Goal: Task Accomplishment & Management: Use online tool/utility

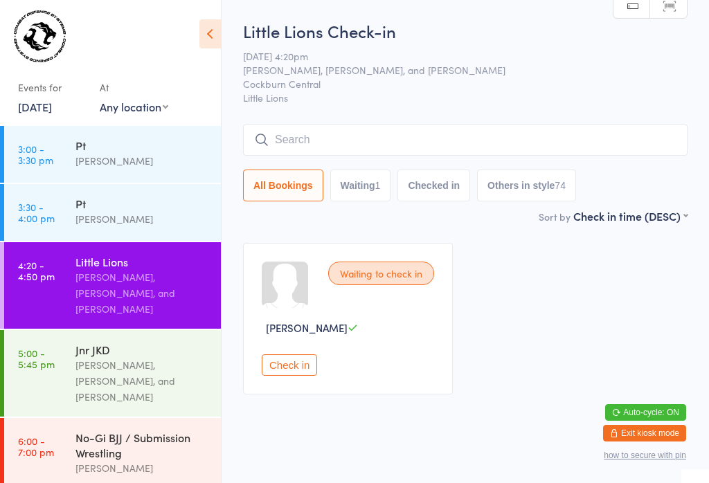
click at [442, 139] on input "search" at bounding box center [465, 140] width 444 height 32
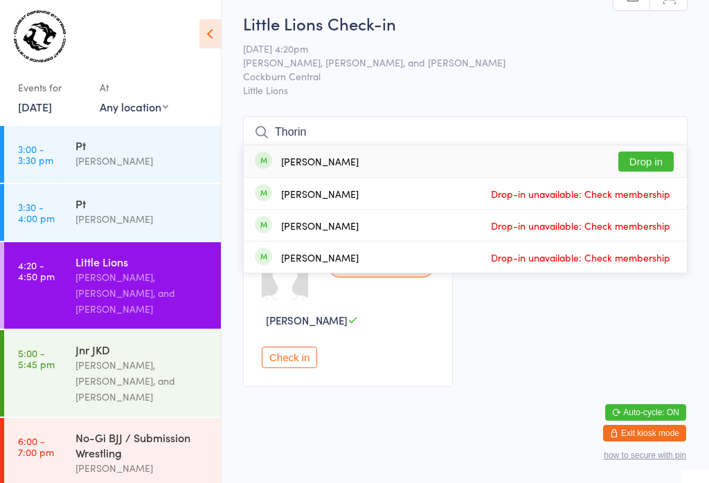
type input "Thorin"
click at [666, 152] on button "Drop in" at bounding box center [645, 162] width 55 height 20
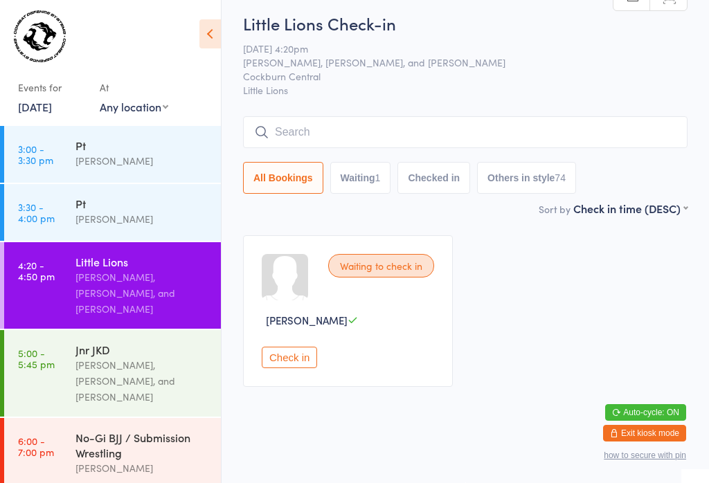
scroll to position [20, 0]
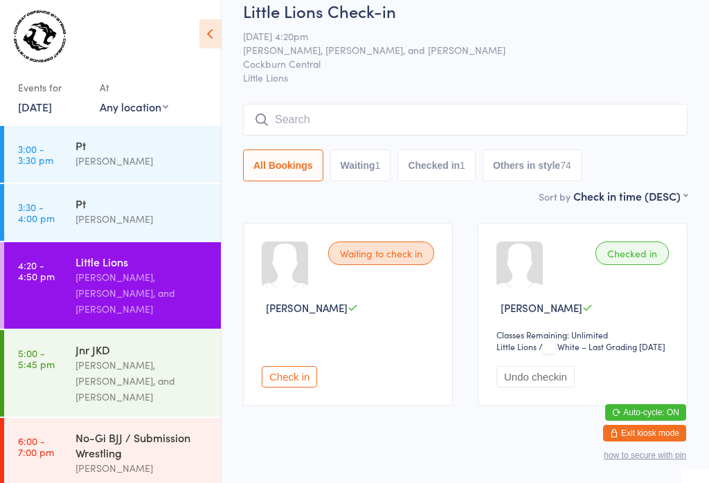
click at [306, 120] on input "search" at bounding box center [465, 120] width 444 height 32
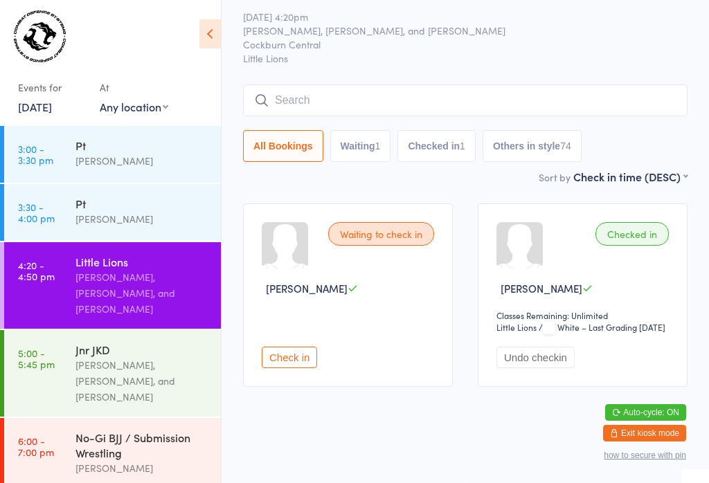
scroll to position [125, 0]
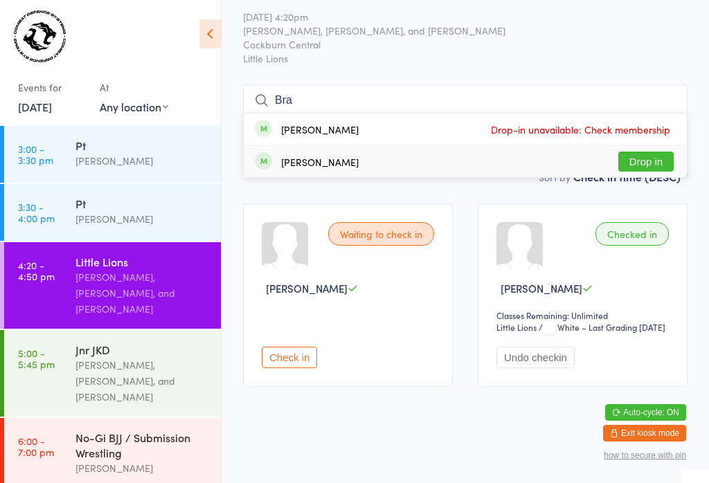
type input "Bra"
click at [646, 152] on button "Drop in" at bounding box center [645, 162] width 55 height 20
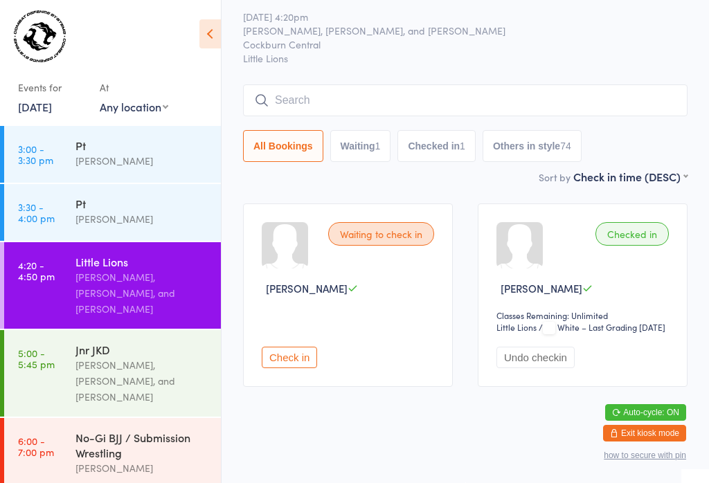
scroll to position [65, 0]
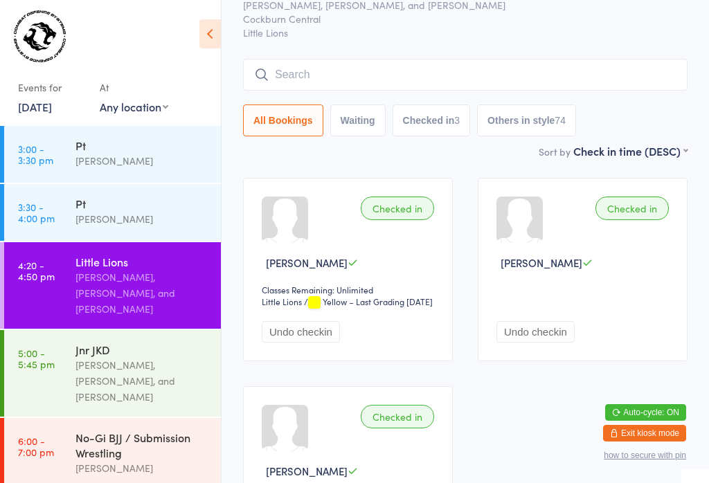
click at [453, 63] on input "search" at bounding box center [465, 75] width 444 height 32
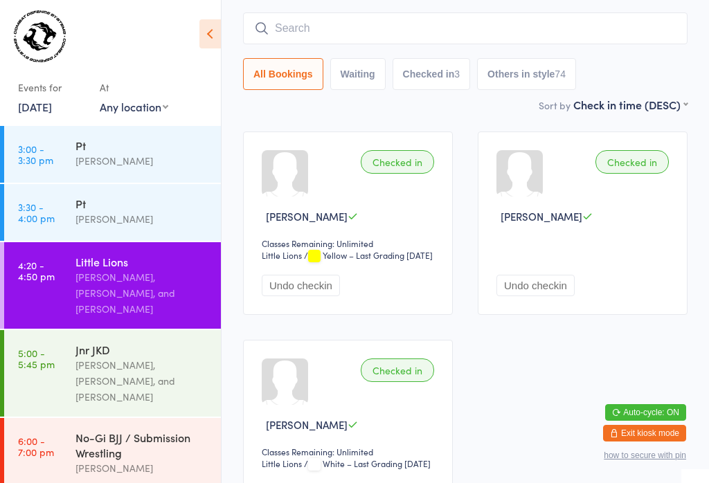
scroll to position [125, 0]
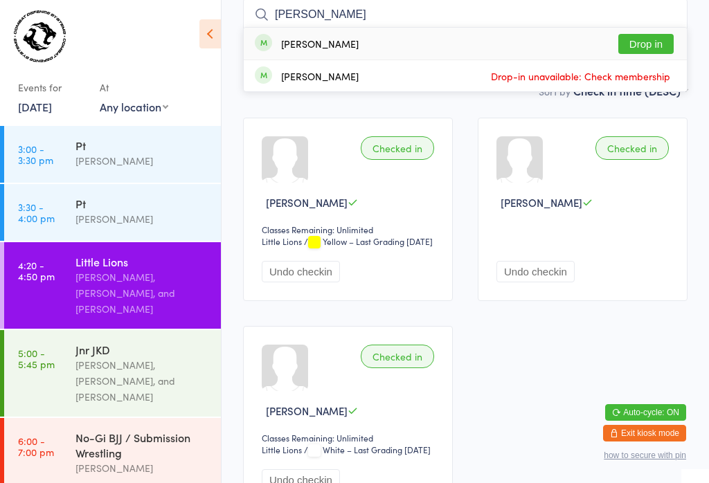
type input "[PERSON_NAME]"
click at [656, 43] on button "Drop in" at bounding box center [645, 44] width 55 height 20
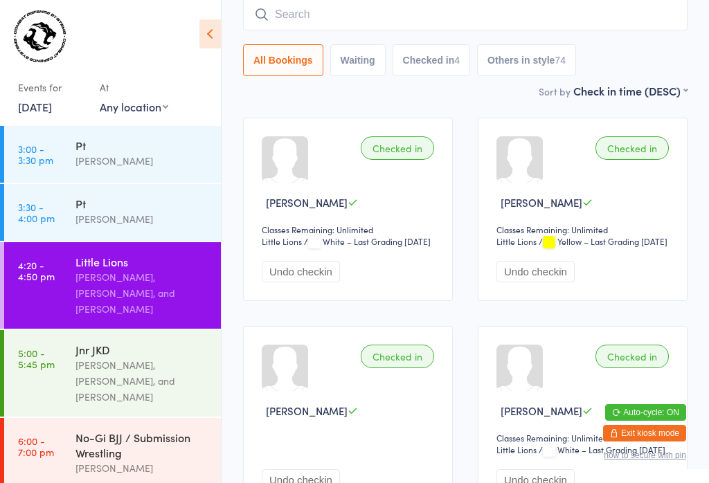
click at [316, 17] on input "search" at bounding box center [465, 15] width 444 height 32
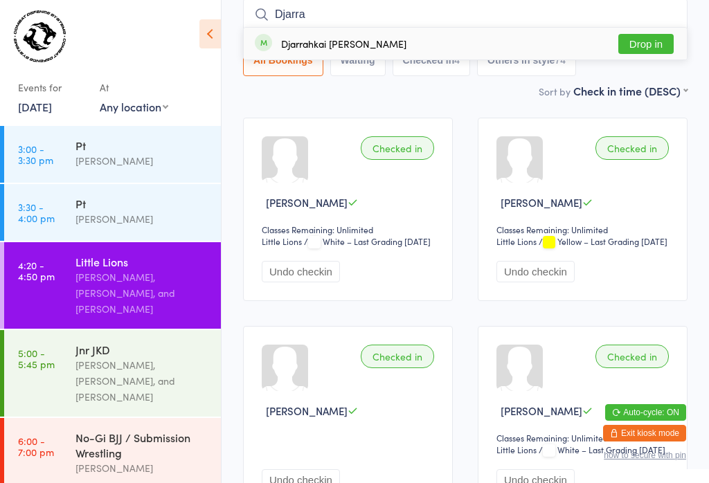
type input "Djarra"
click at [651, 41] on button "Drop in" at bounding box center [645, 44] width 55 height 20
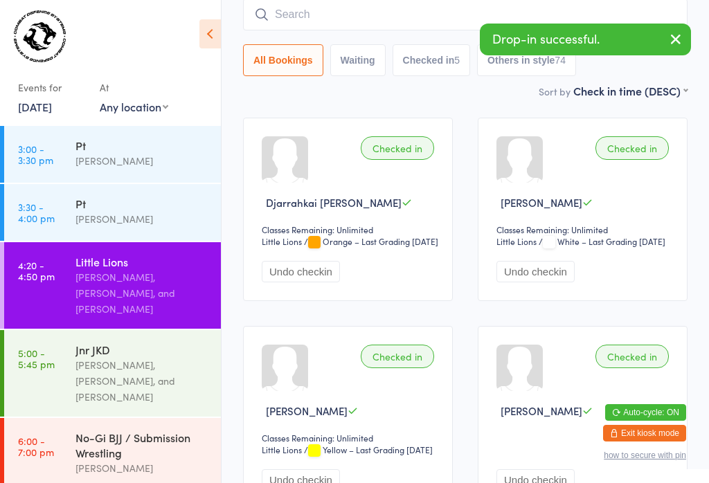
click at [306, 6] on input "search" at bounding box center [465, 15] width 444 height 32
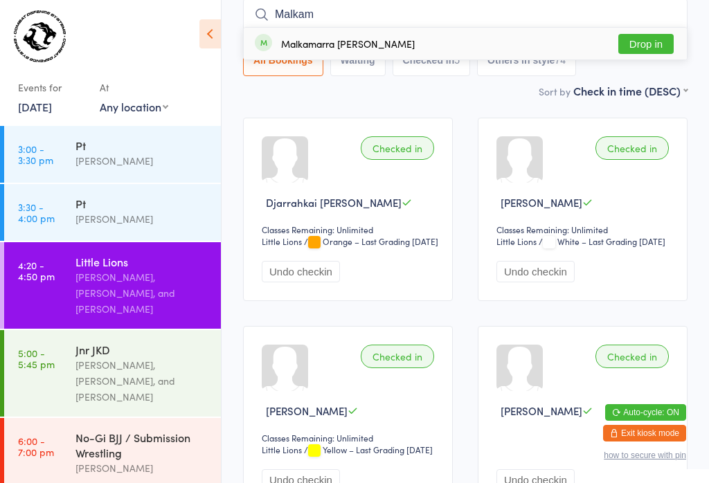
type input "Malkam"
click at [642, 35] on button "Drop in" at bounding box center [645, 44] width 55 height 20
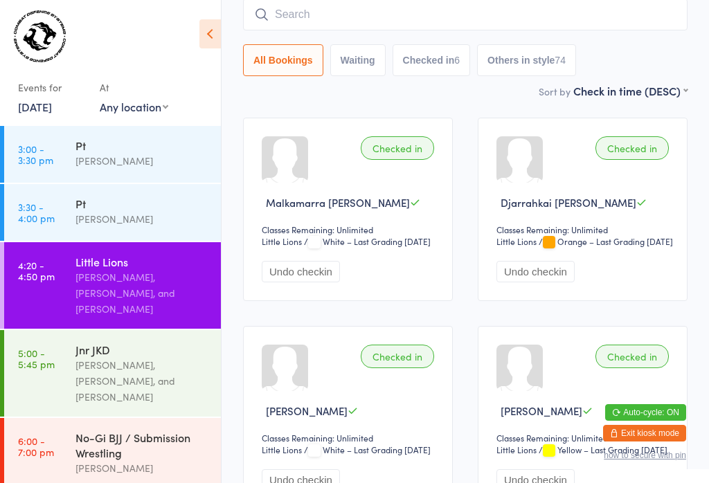
click at [321, 10] on input "search" at bounding box center [465, 15] width 444 height 32
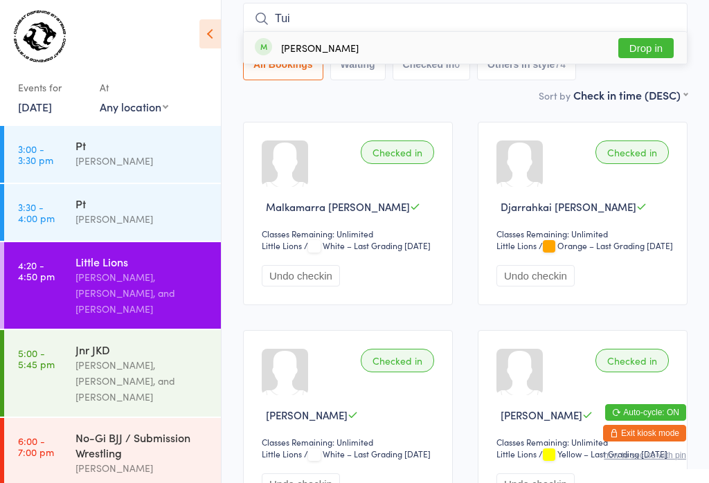
scroll to position [123, 0]
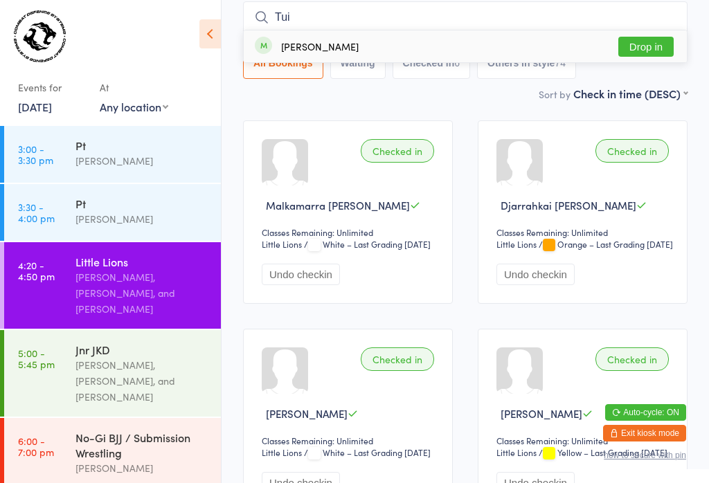
type input "Tui"
click at [644, 39] on button "Drop in" at bounding box center [645, 47] width 55 height 20
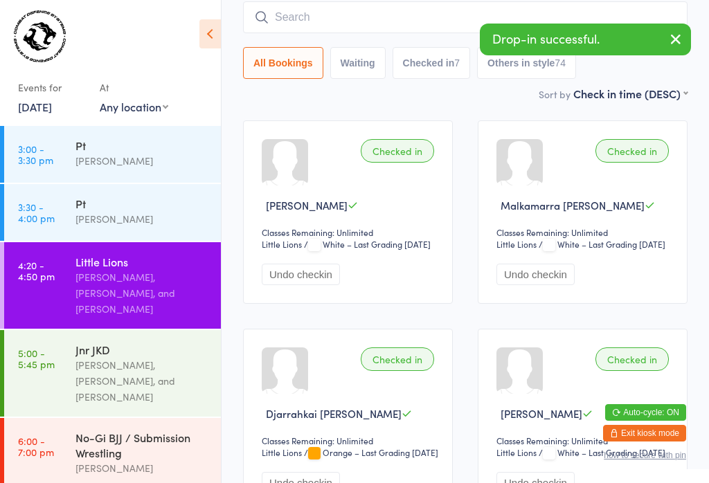
click at [352, 12] on input "search" at bounding box center [465, 17] width 444 height 32
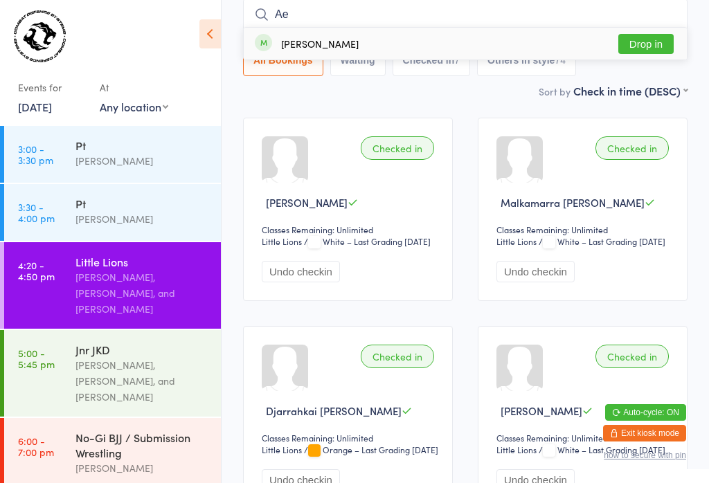
type input "Ae"
click at [648, 37] on button "Drop in" at bounding box center [645, 44] width 55 height 20
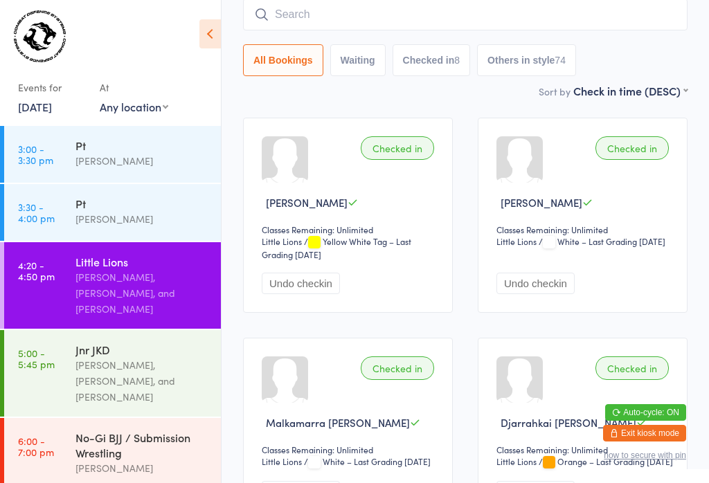
click at [334, 19] on input "search" at bounding box center [465, 15] width 444 height 32
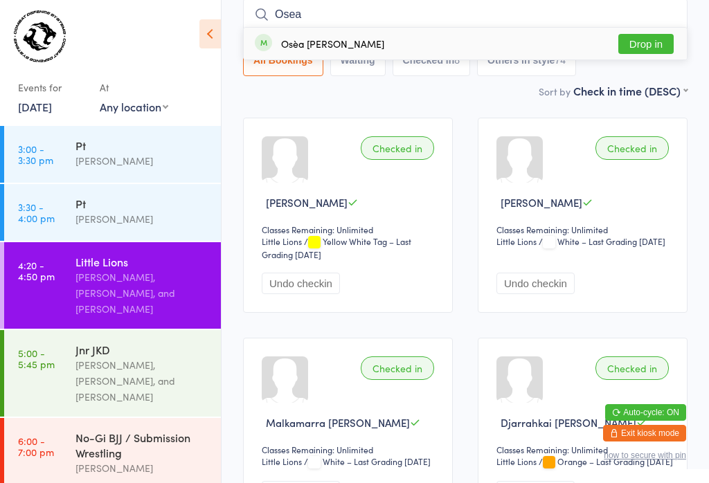
type input "Osea"
click at [339, 56] on div "Osèa [PERSON_NAME] Drop in" at bounding box center [465, 44] width 443 height 32
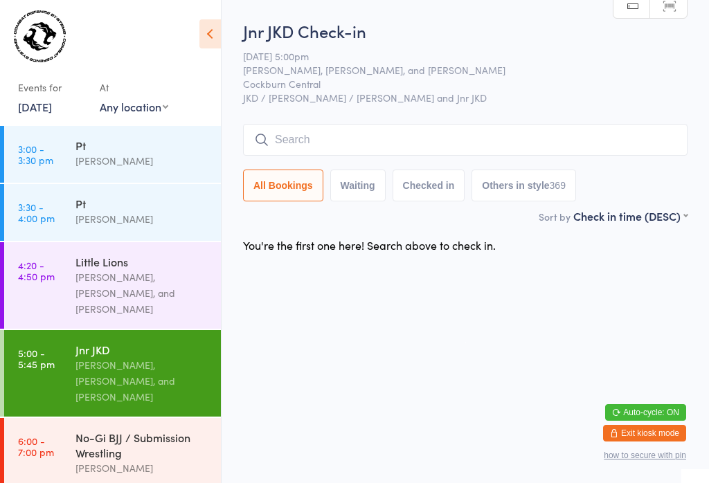
click at [440, 140] on input "search" at bounding box center [465, 140] width 444 height 32
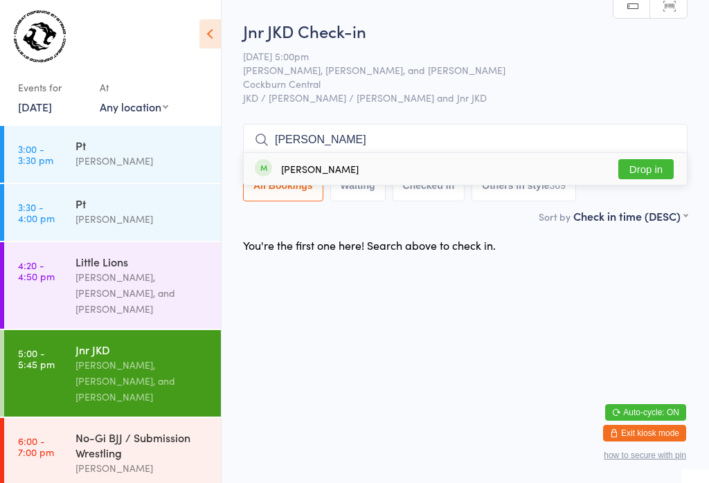
type input "[PERSON_NAME]"
click at [641, 159] on button "Drop in" at bounding box center [645, 169] width 55 height 20
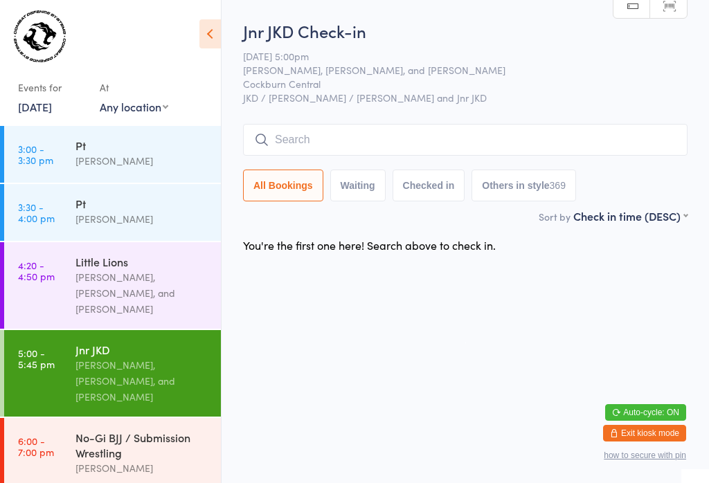
scroll to position [0, 0]
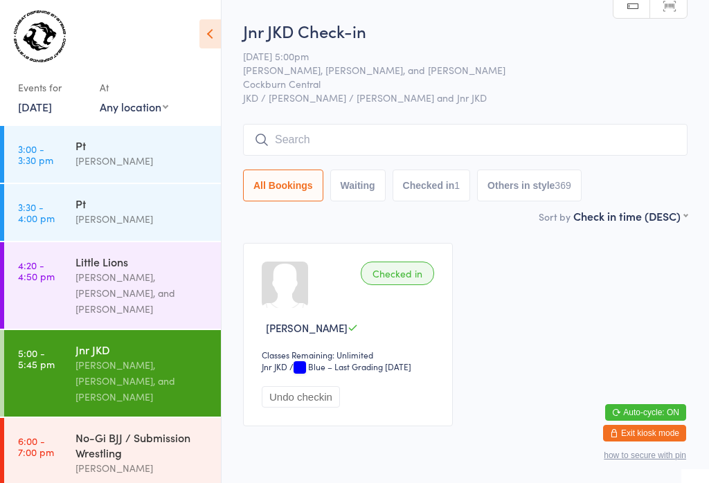
click at [310, 136] on input "search" at bounding box center [465, 140] width 444 height 32
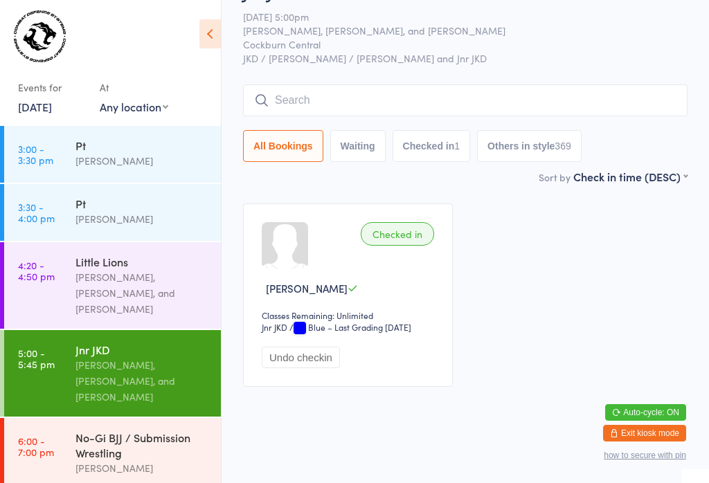
scroll to position [125, 0]
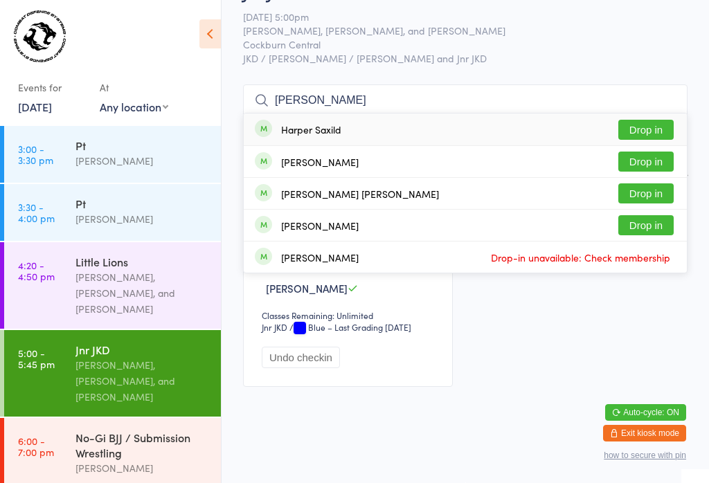
type input "[PERSON_NAME]"
click at [650, 120] on button "Drop in" at bounding box center [645, 130] width 55 height 20
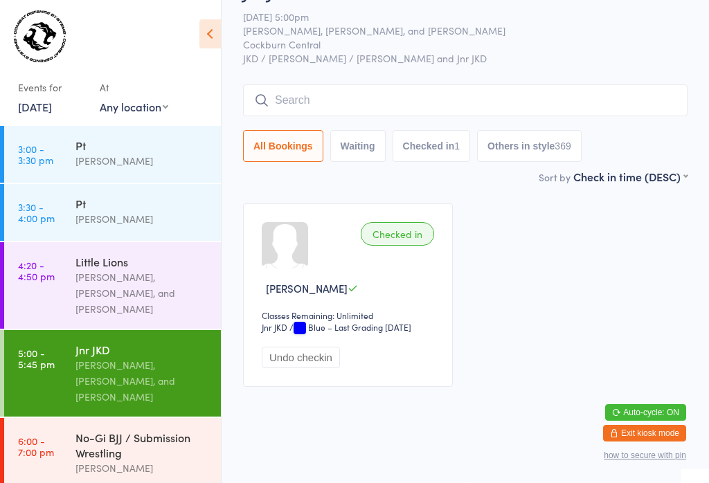
scroll to position [53, 0]
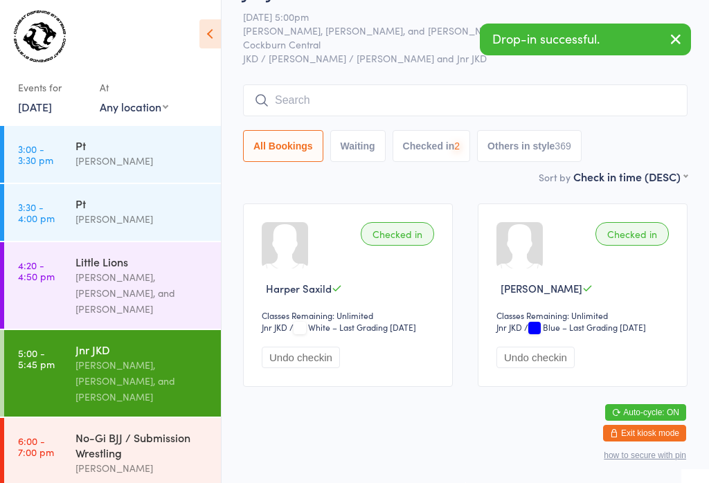
click at [361, 84] on input "search" at bounding box center [465, 100] width 444 height 32
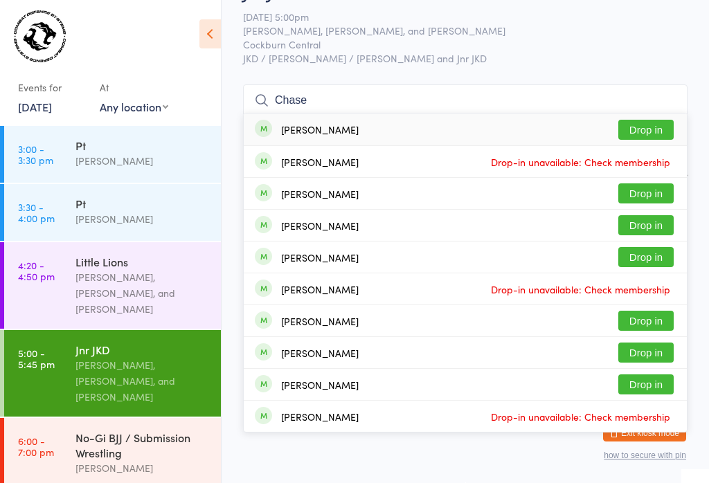
type input "Chase"
click at [654, 120] on button "Drop in" at bounding box center [645, 130] width 55 height 20
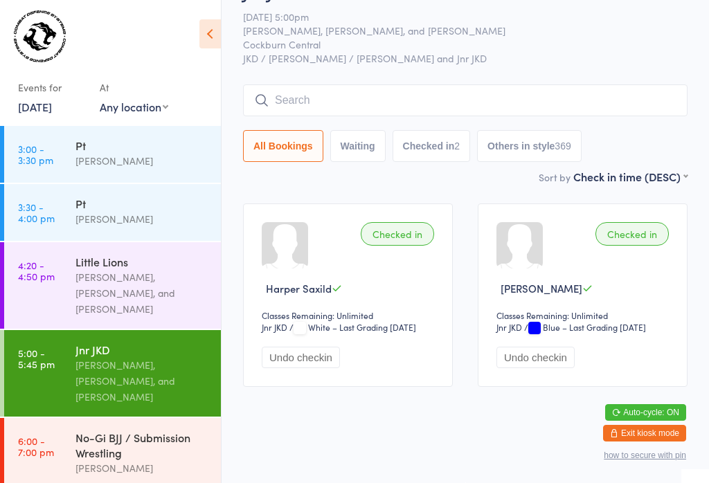
scroll to position [53, 0]
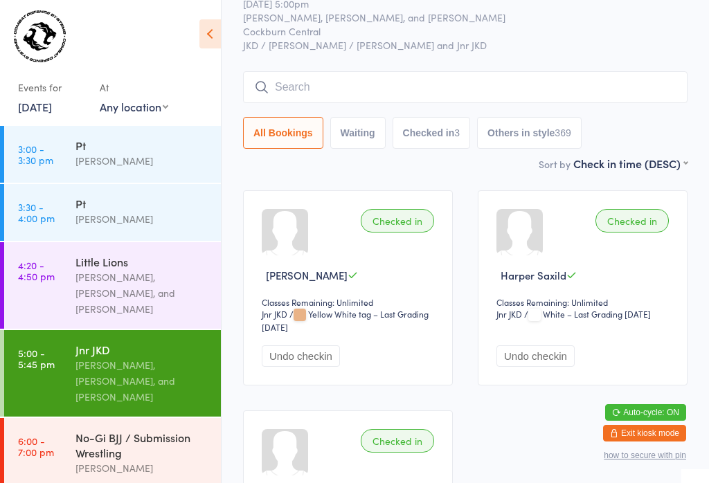
click at [548, 86] on input "search" at bounding box center [465, 87] width 444 height 32
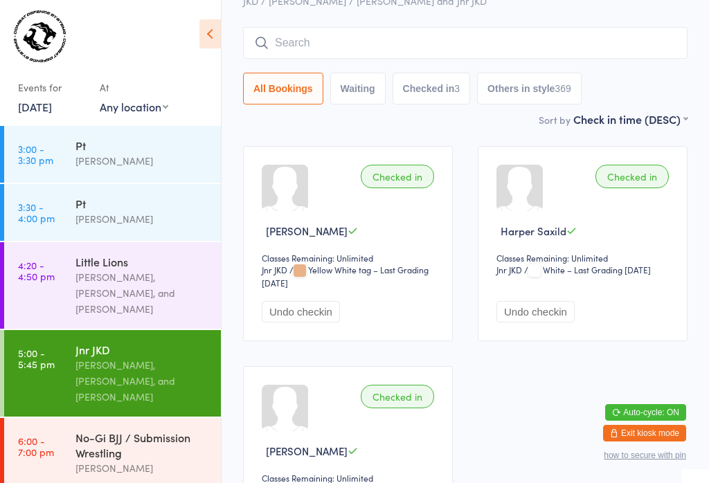
scroll to position [125, 0]
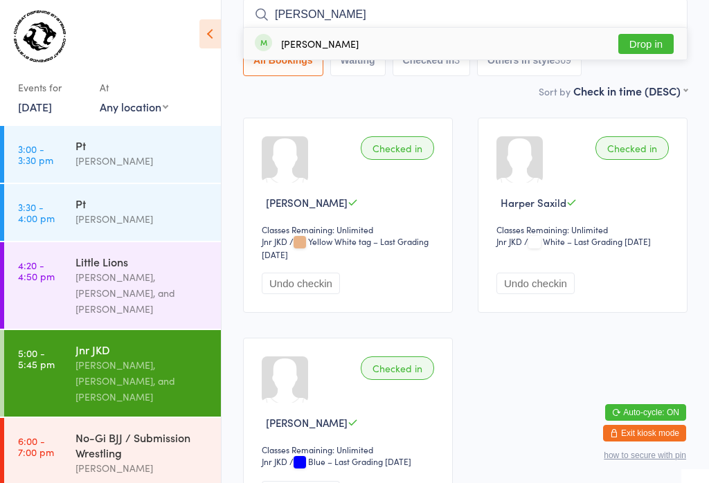
type input "[PERSON_NAME]"
click at [642, 48] on button "Drop in" at bounding box center [645, 44] width 55 height 20
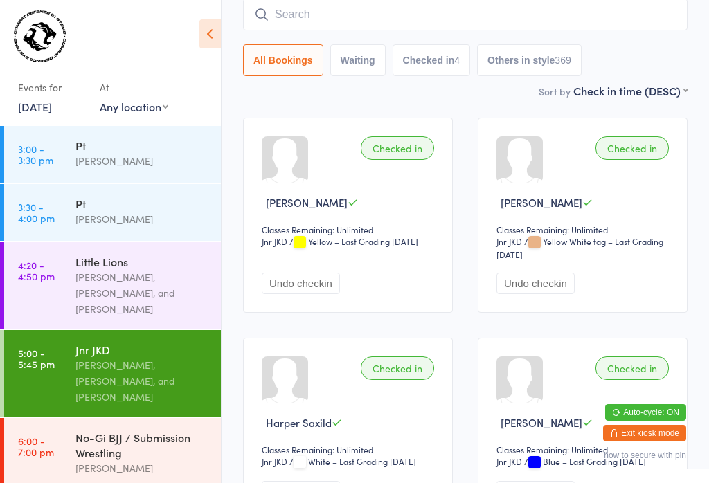
click at [278, 10] on input "search" at bounding box center [465, 15] width 444 height 32
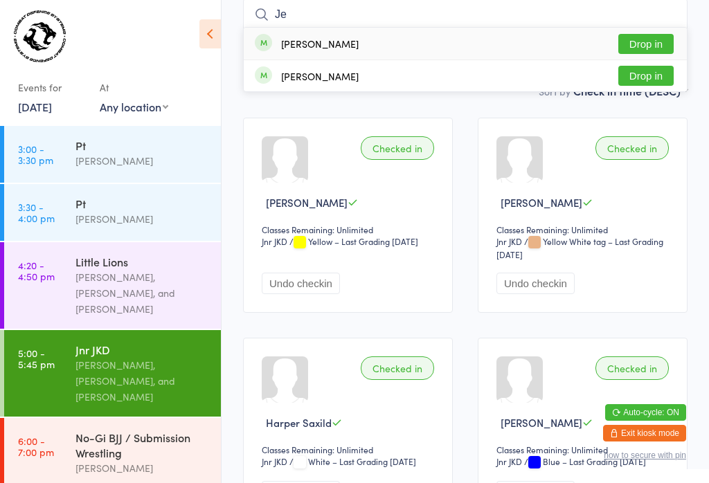
type input "Je"
click at [647, 38] on button "Drop in" at bounding box center [645, 44] width 55 height 20
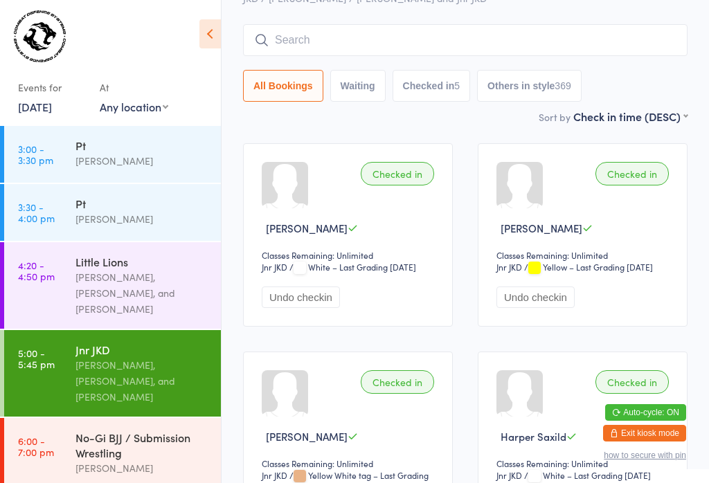
scroll to position [98, 0]
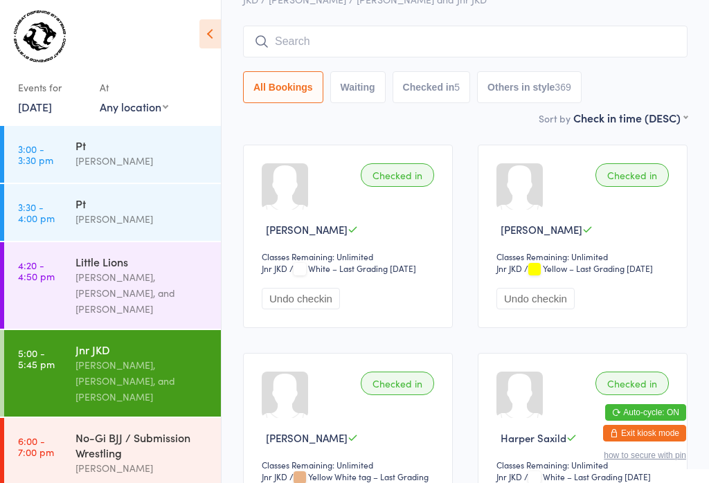
click at [356, 44] on input "search" at bounding box center [465, 42] width 444 height 32
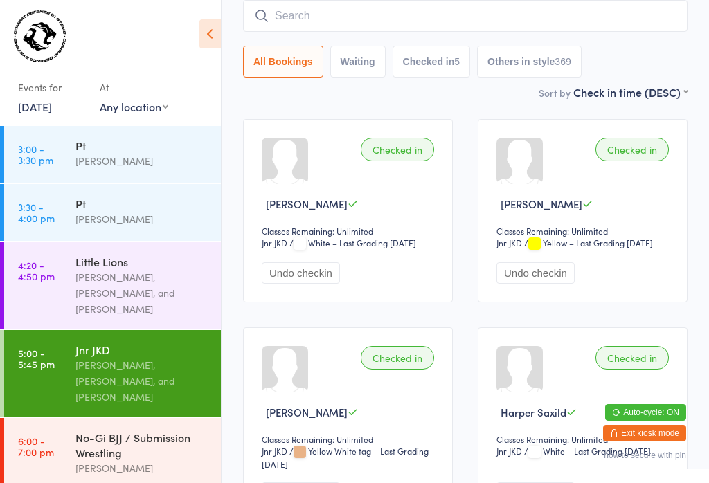
scroll to position [125, 0]
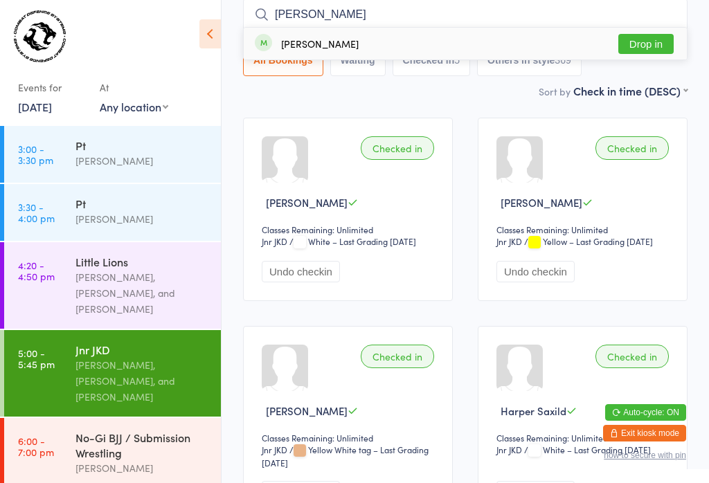
type input "[PERSON_NAME]"
click at [644, 35] on button "Drop in" at bounding box center [645, 44] width 55 height 20
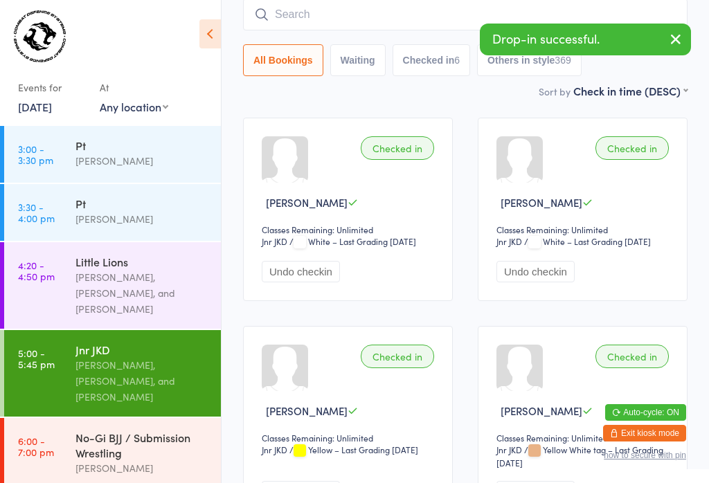
click at [351, 15] on input "search" at bounding box center [465, 15] width 444 height 32
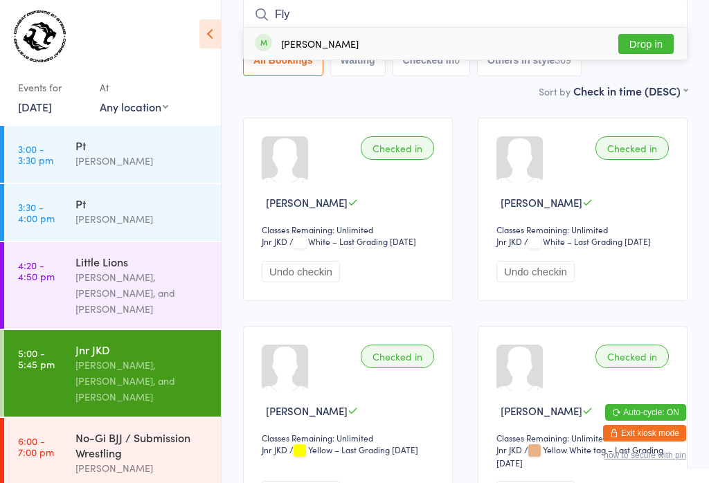
type input "Fly"
click at [649, 48] on button "Drop in" at bounding box center [645, 44] width 55 height 20
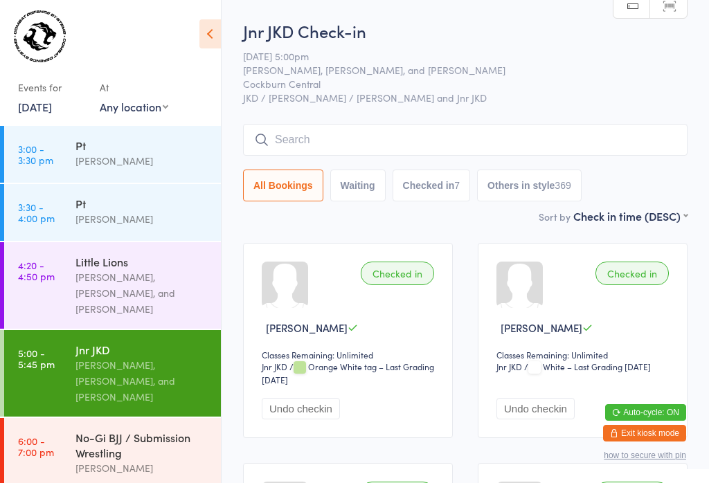
scroll to position [0, 0]
click at [364, 134] on input "search" at bounding box center [465, 140] width 444 height 32
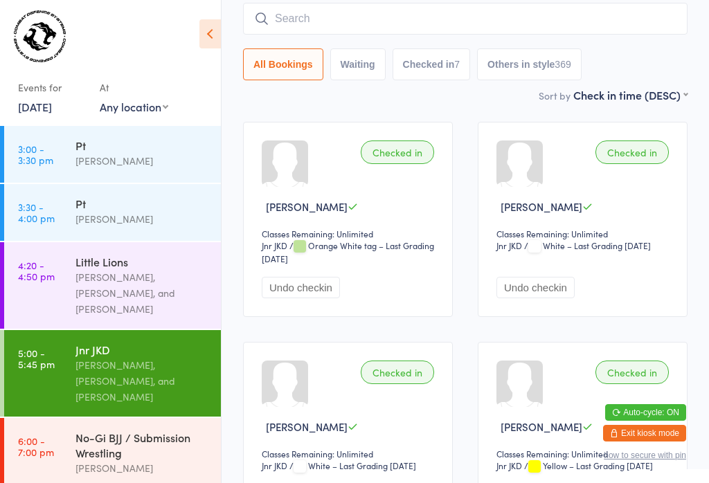
scroll to position [125, 0]
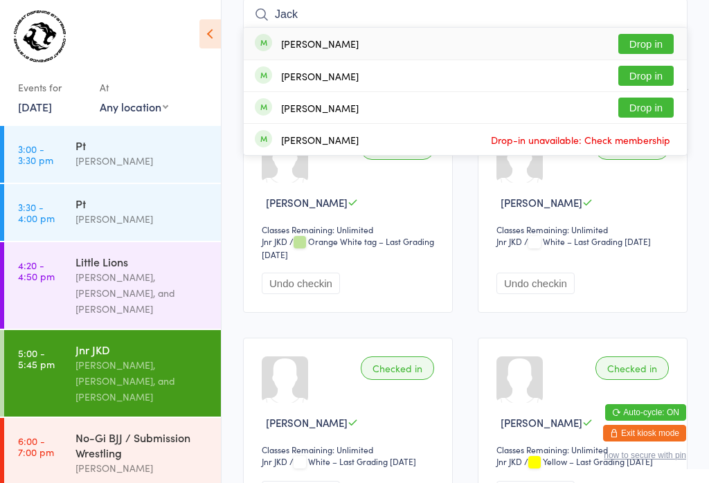
type input "Jack"
click at [324, 75] on div "[PERSON_NAME]" at bounding box center [320, 76] width 78 height 11
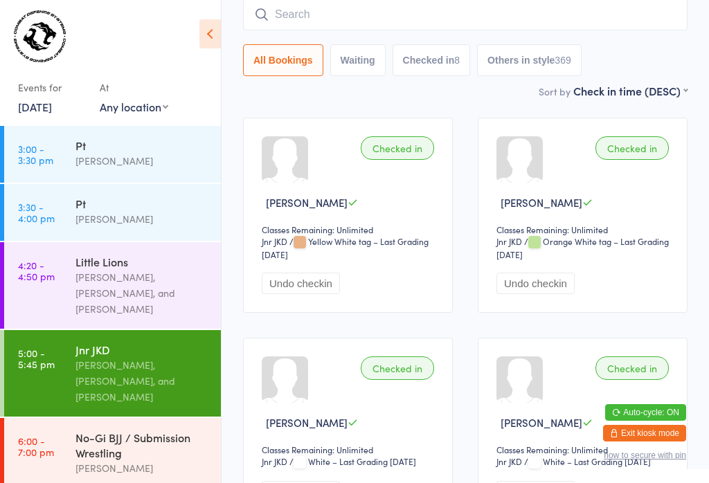
click at [302, 14] on input "search" at bounding box center [465, 15] width 444 height 32
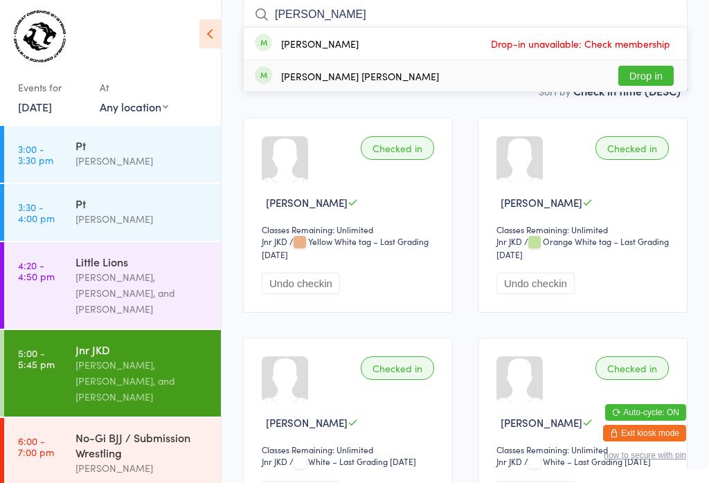
type input "[PERSON_NAME]"
click at [403, 74] on div "[PERSON_NAME] [PERSON_NAME] Drop in" at bounding box center [465, 75] width 443 height 31
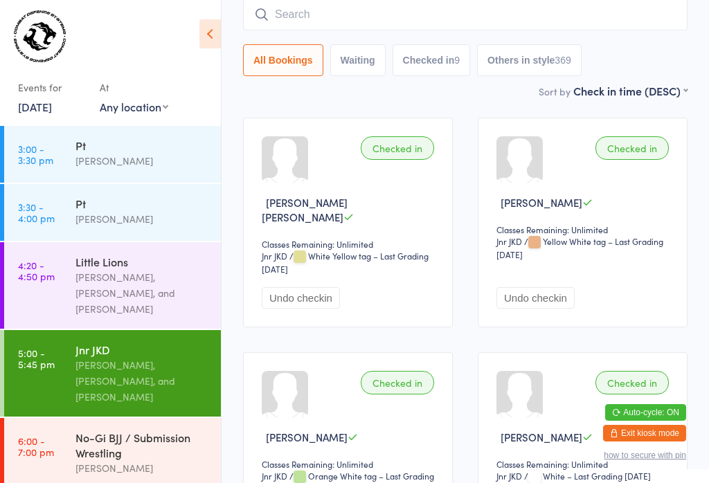
click at [307, 19] on input "search" at bounding box center [465, 15] width 444 height 32
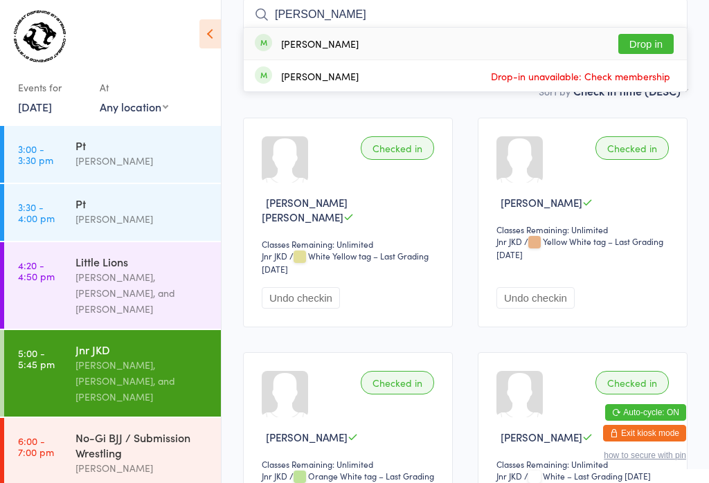
type input "[PERSON_NAME]"
click at [657, 44] on button "Drop in" at bounding box center [645, 44] width 55 height 20
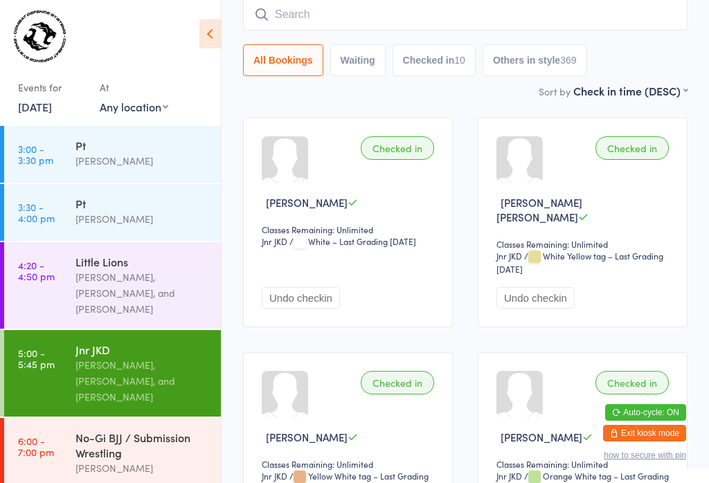
click at [303, 9] on input "search" at bounding box center [465, 15] width 444 height 32
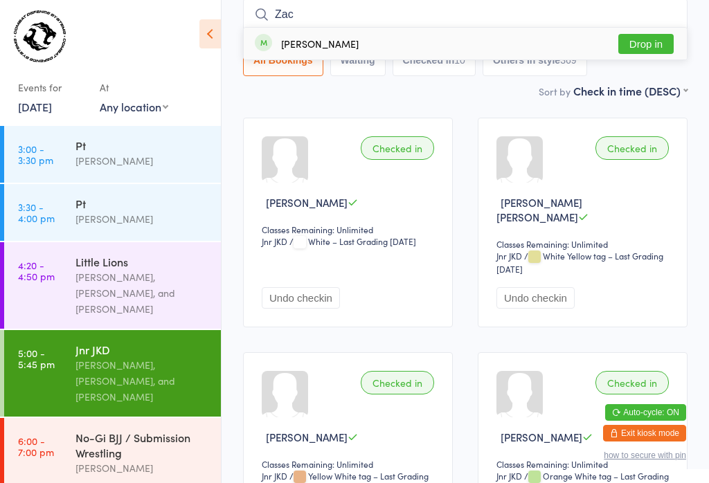
type input "Zac"
click at [651, 36] on button "Drop in" at bounding box center [645, 44] width 55 height 20
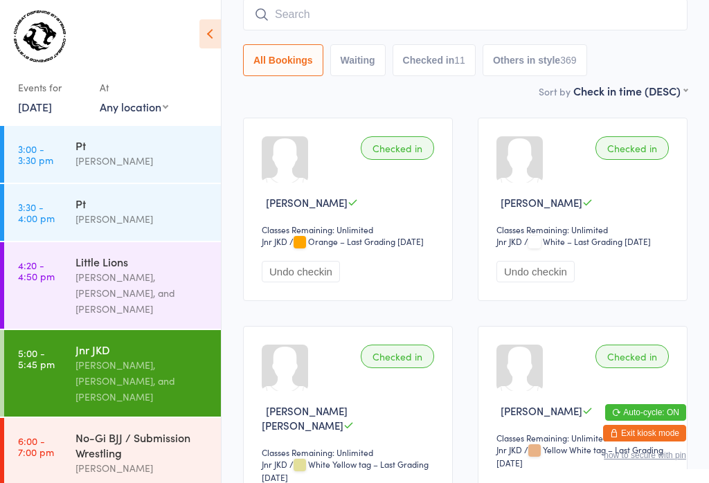
click at [377, 13] on input "search" at bounding box center [465, 15] width 444 height 32
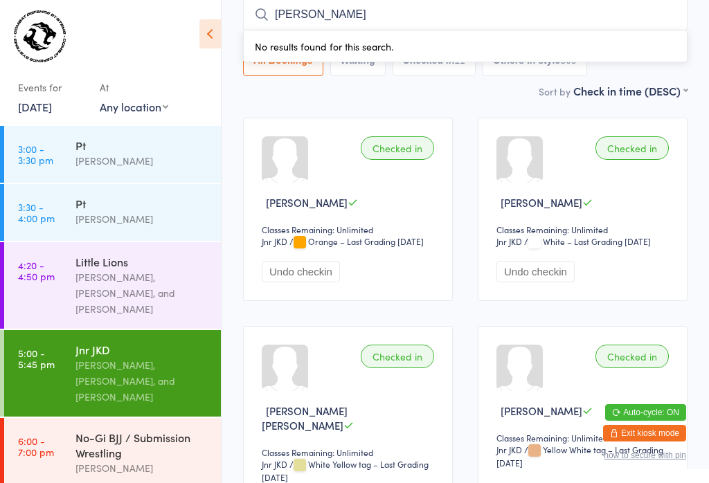
type input "[PERSON_NAME]"
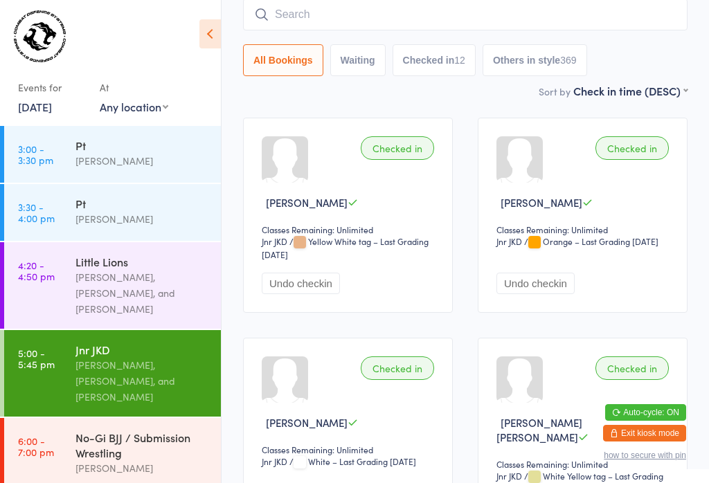
click at [382, 21] on input "search" at bounding box center [465, 15] width 444 height 32
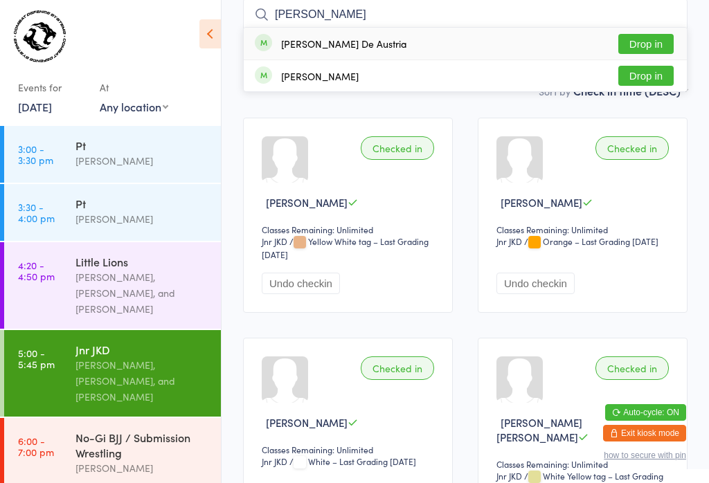
type input "[PERSON_NAME]"
click at [653, 37] on button "Drop in" at bounding box center [645, 44] width 55 height 20
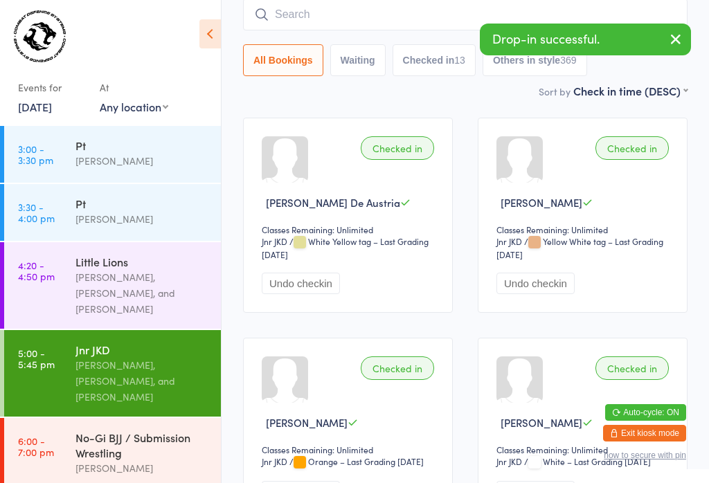
click at [346, 6] on input "search" at bounding box center [465, 15] width 444 height 32
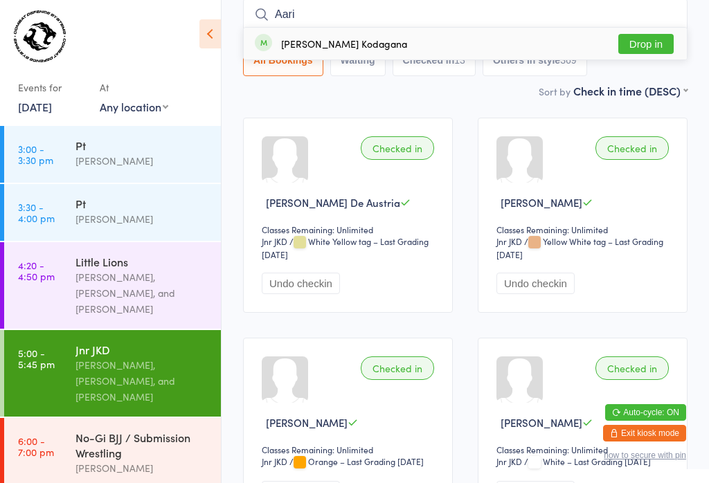
type input "Aari"
click at [642, 54] on button "Drop in" at bounding box center [645, 44] width 55 height 20
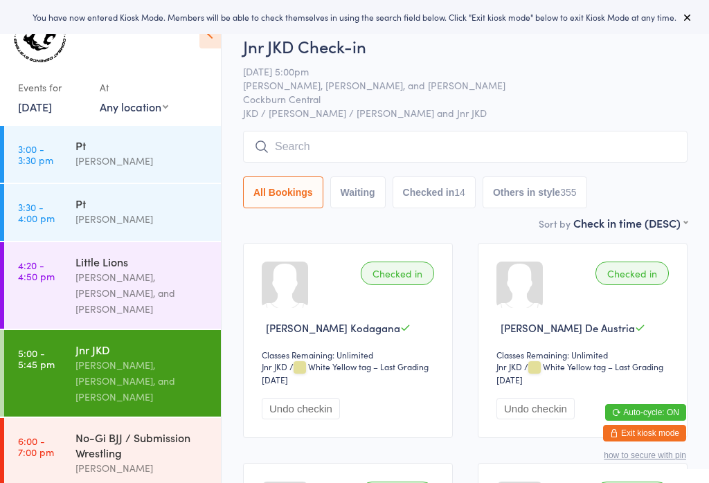
click at [349, 148] on input "search" at bounding box center [465, 147] width 444 height 32
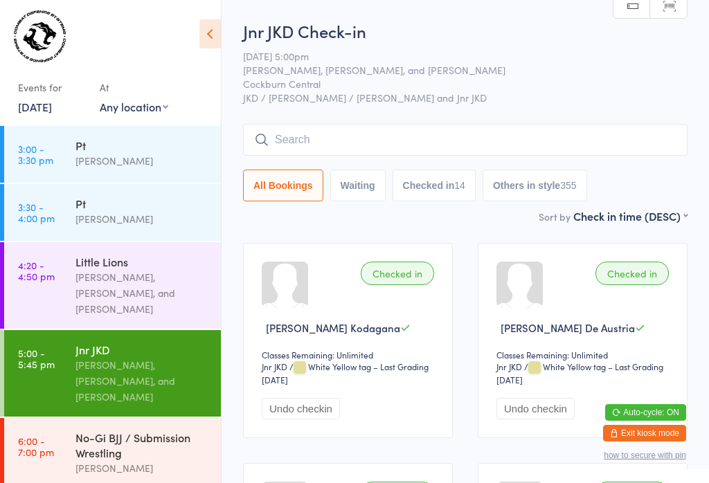
scroll to position [132, 0]
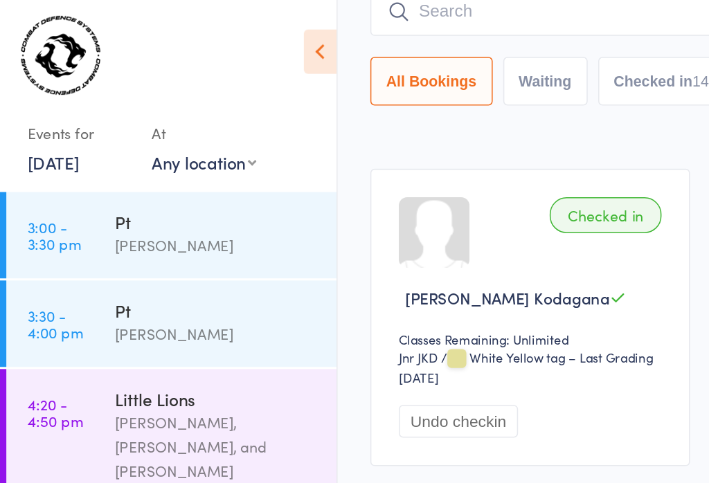
click at [309, 7] on input "search" at bounding box center [465, 8] width 444 height 32
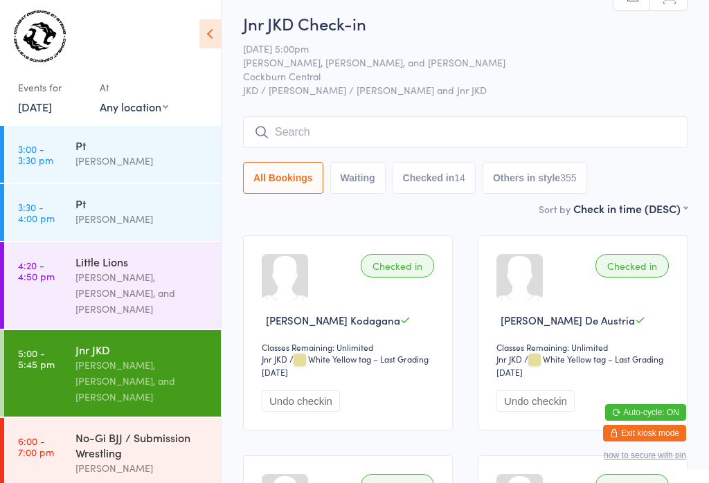
scroll to position [3, 0]
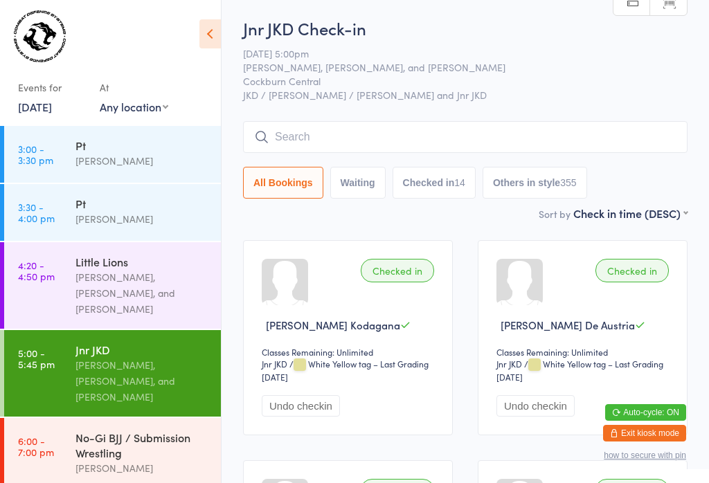
click at [352, 142] on input "search" at bounding box center [465, 137] width 444 height 32
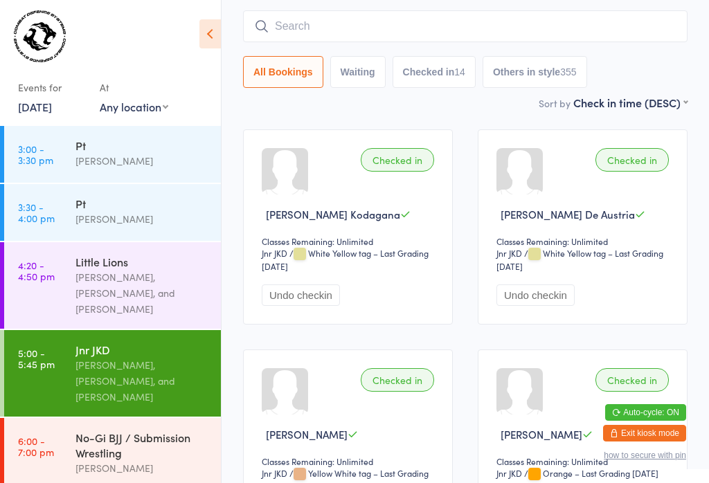
scroll to position [125, 0]
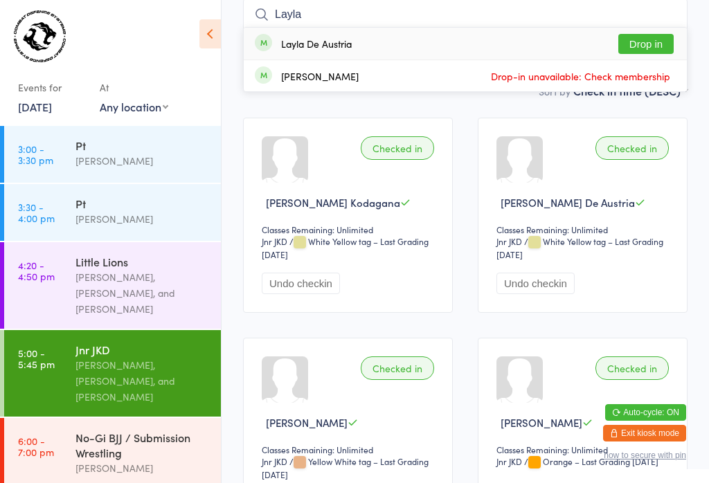
type input "Layla"
click at [636, 44] on button "Drop in" at bounding box center [645, 44] width 55 height 20
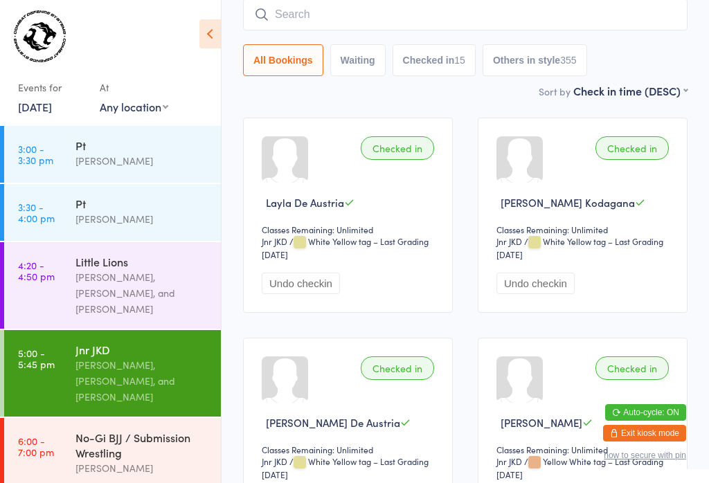
click at [409, 26] on input "search" at bounding box center [465, 15] width 444 height 32
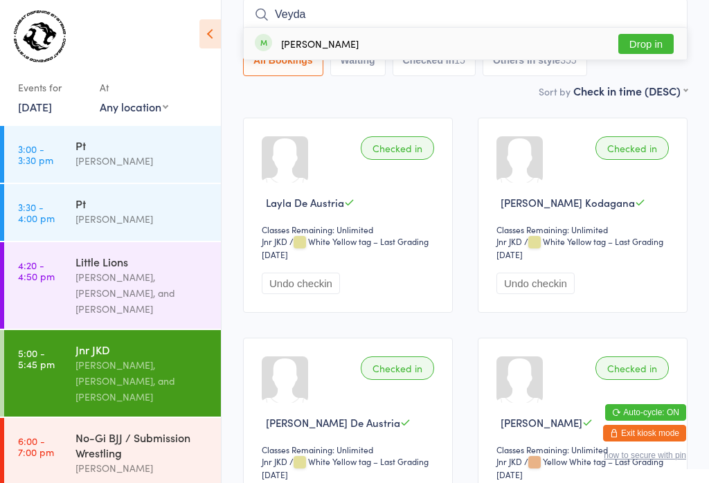
type input "Veyda"
click at [647, 46] on button "Drop in" at bounding box center [645, 44] width 55 height 20
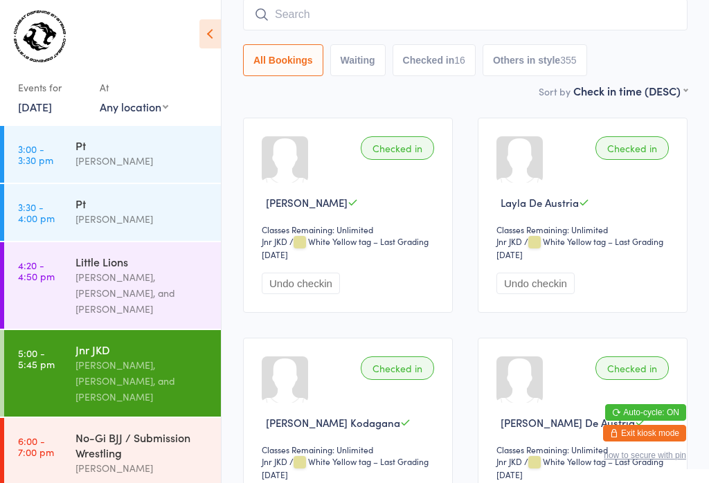
click at [357, 9] on input "search" at bounding box center [465, 15] width 444 height 32
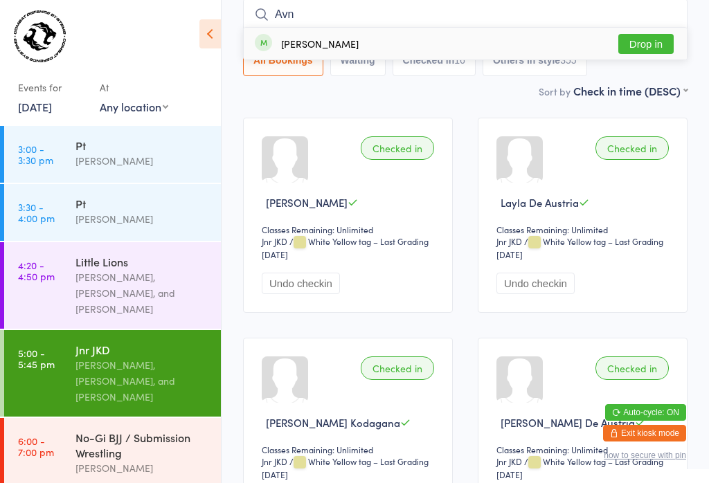
scroll to position [127, 0]
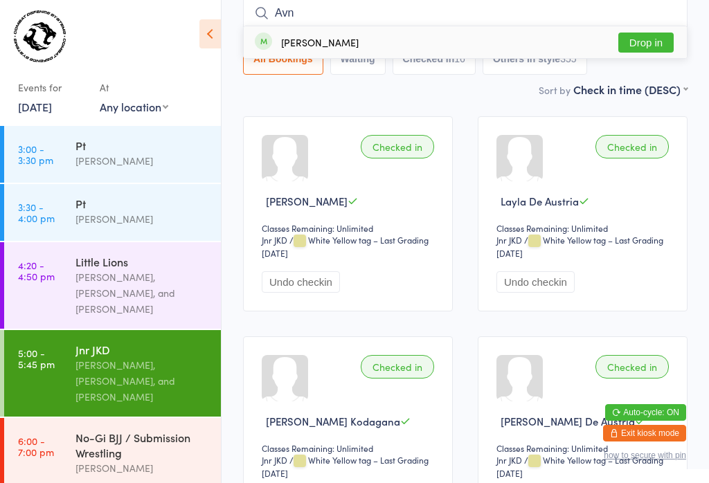
type input "Avn"
click at [643, 36] on button "Drop in" at bounding box center [645, 43] width 55 height 20
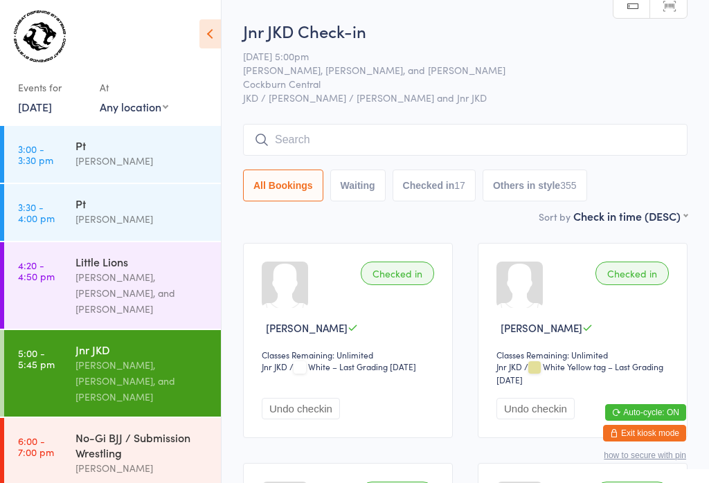
scroll to position [0, 0]
click at [298, 138] on input "search" at bounding box center [465, 140] width 444 height 32
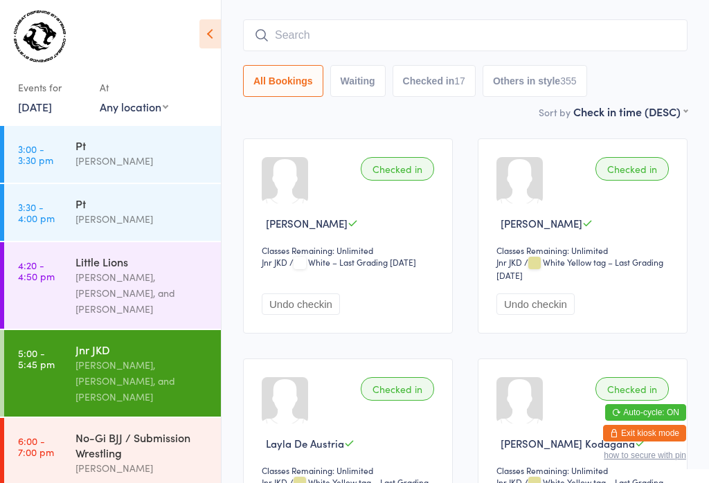
scroll to position [125, 0]
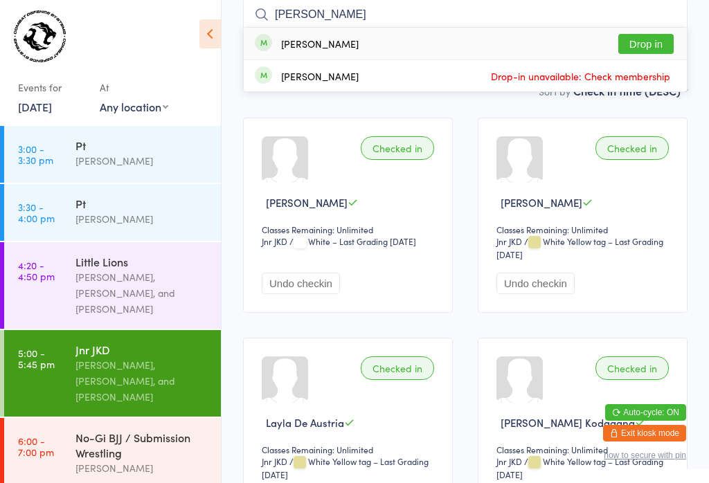
type input "Darcy"
click at [651, 39] on button "Drop in" at bounding box center [645, 44] width 55 height 20
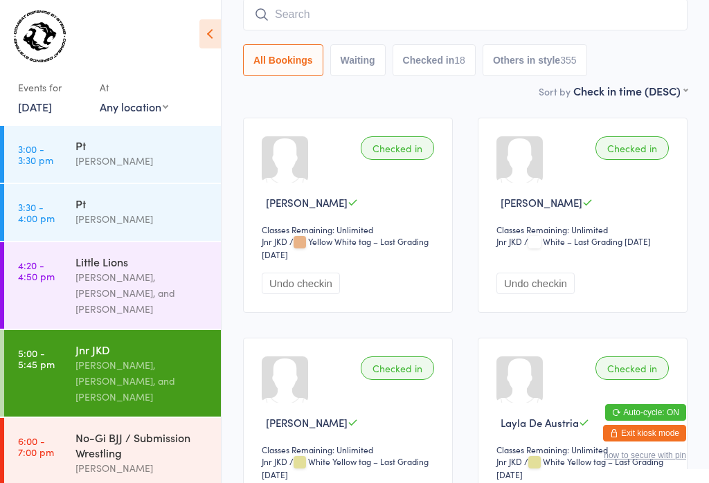
click at [363, 9] on input "search" at bounding box center [465, 15] width 444 height 32
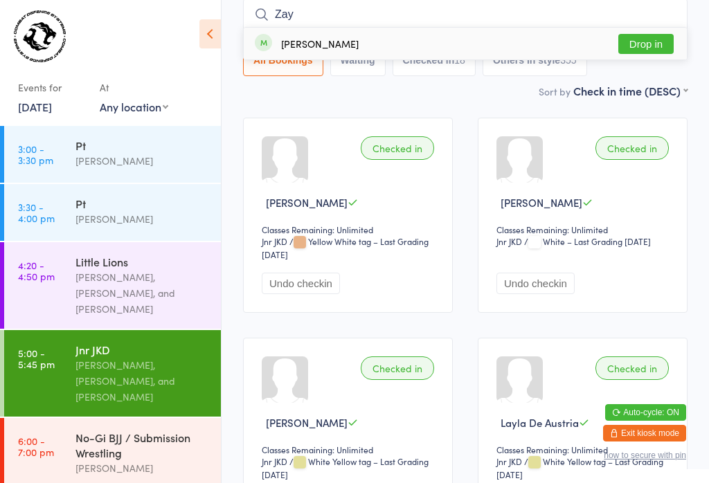
type input "Zay"
click at [652, 41] on button "Drop in" at bounding box center [645, 44] width 55 height 20
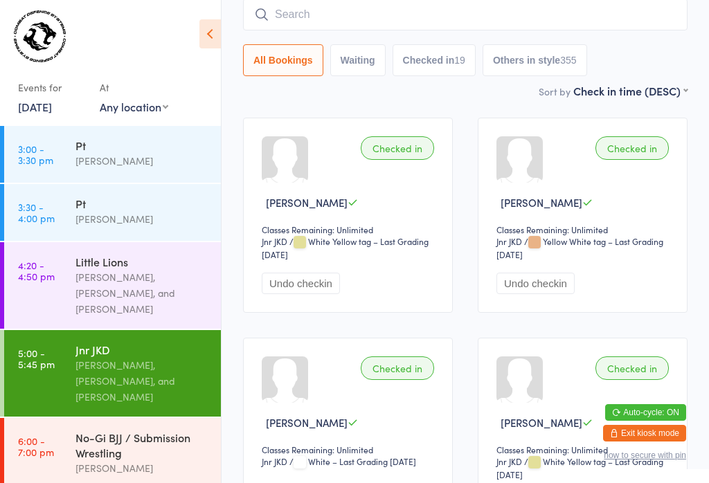
click at [441, 23] on input "search" at bounding box center [465, 15] width 444 height 32
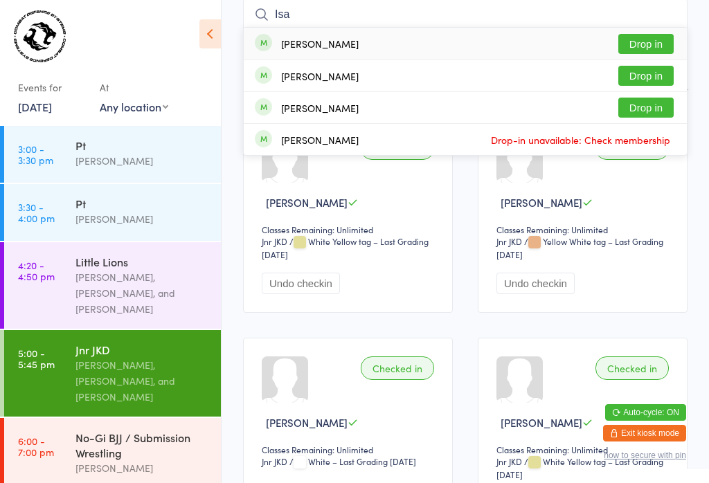
type input "Isa"
click at [663, 35] on button "Drop in" at bounding box center [645, 44] width 55 height 20
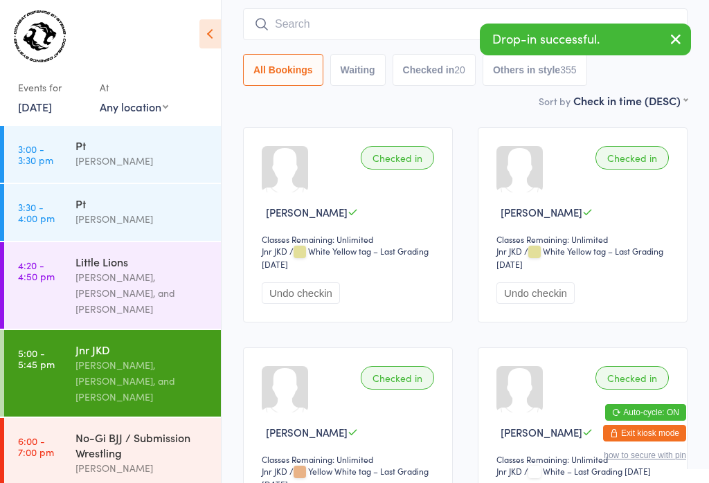
scroll to position [108, 0]
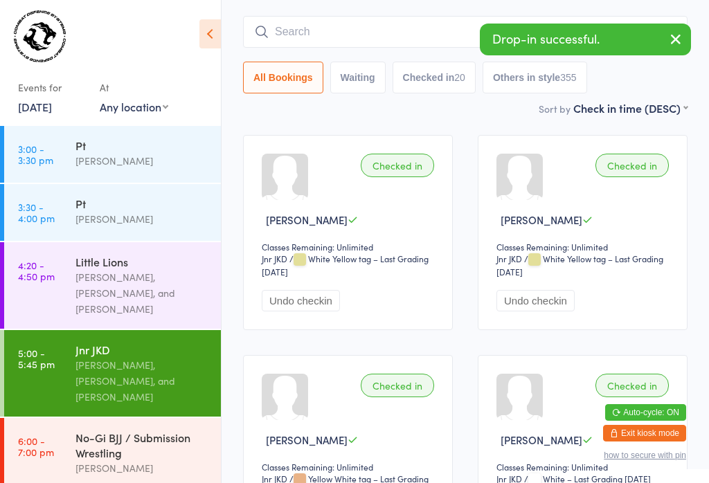
click at [377, 35] on input "search" at bounding box center [465, 32] width 444 height 32
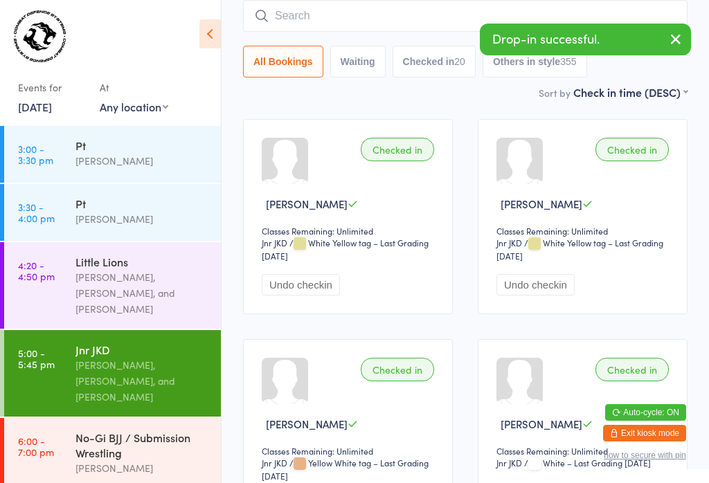
scroll to position [125, 0]
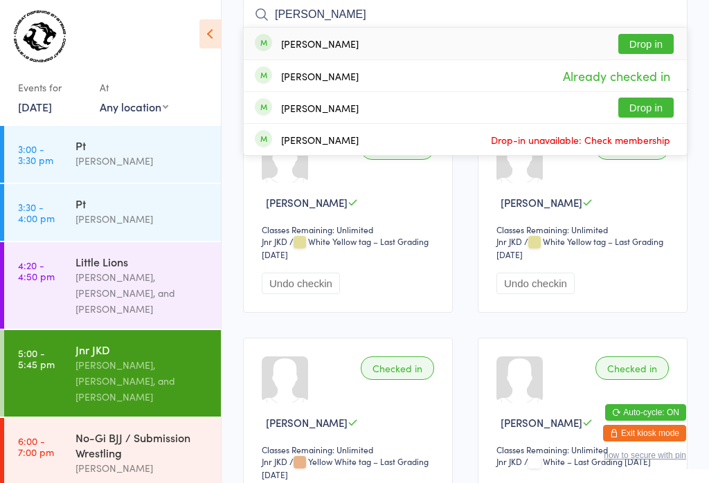
type input "Isaac"
click at [653, 44] on button "Drop in" at bounding box center [645, 44] width 55 height 20
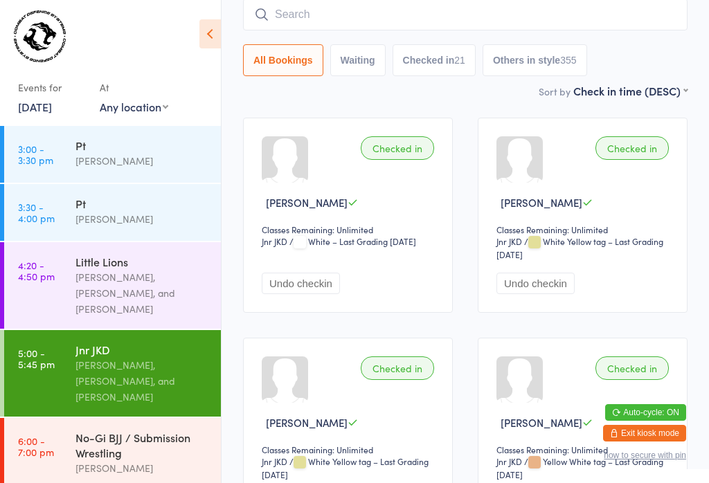
click at [505, 21] on input "search" at bounding box center [465, 15] width 444 height 32
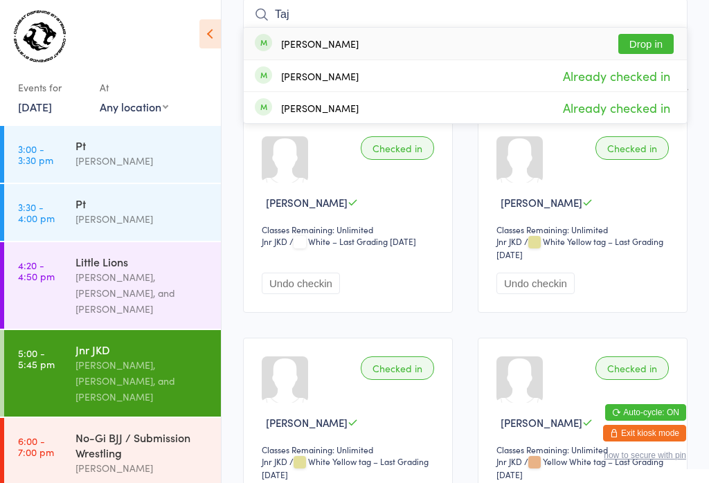
type input "Taj"
click at [649, 48] on button "Drop in" at bounding box center [645, 44] width 55 height 20
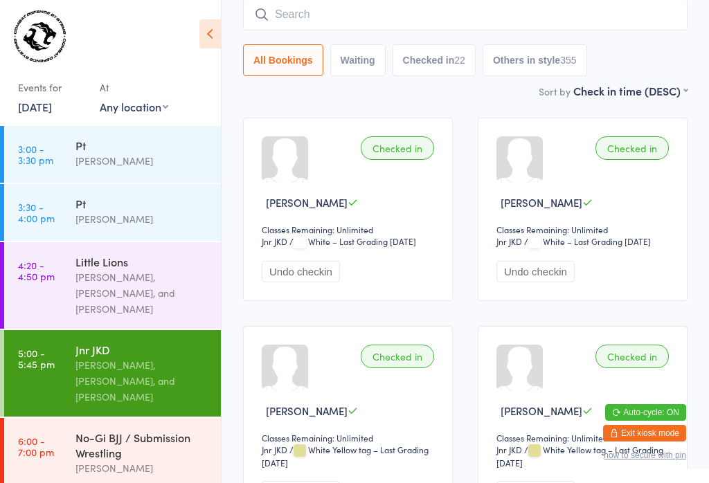
click at [276, 8] on input "search" at bounding box center [465, 15] width 444 height 32
type input "Rose"
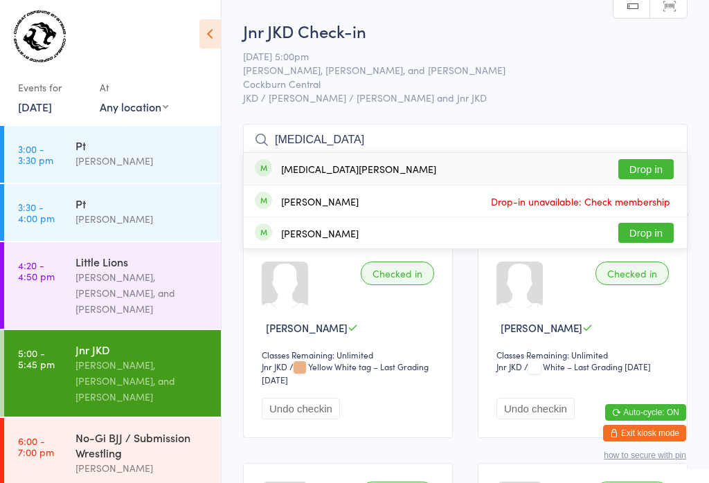
scroll to position [0, 0]
type input "kyra"
click at [649, 173] on button "Drop in" at bounding box center [645, 169] width 55 height 20
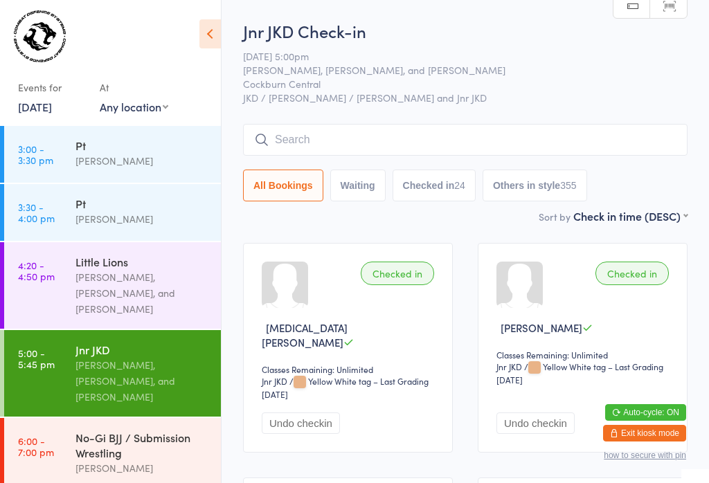
click at [482, 153] on input "search" at bounding box center [465, 140] width 444 height 32
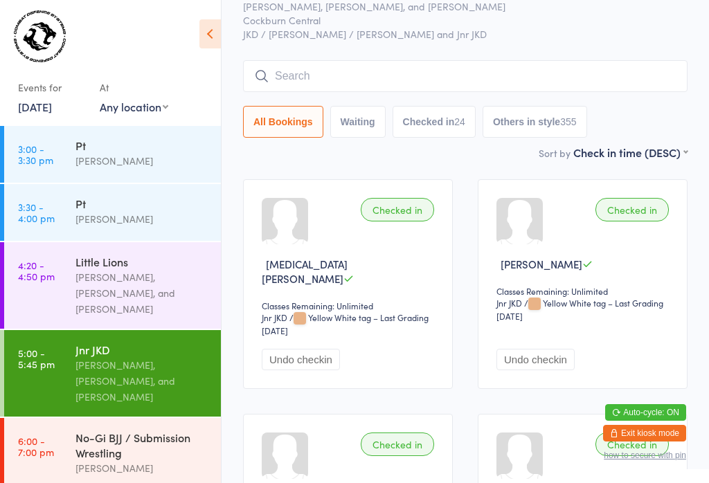
scroll to position [125, 0]
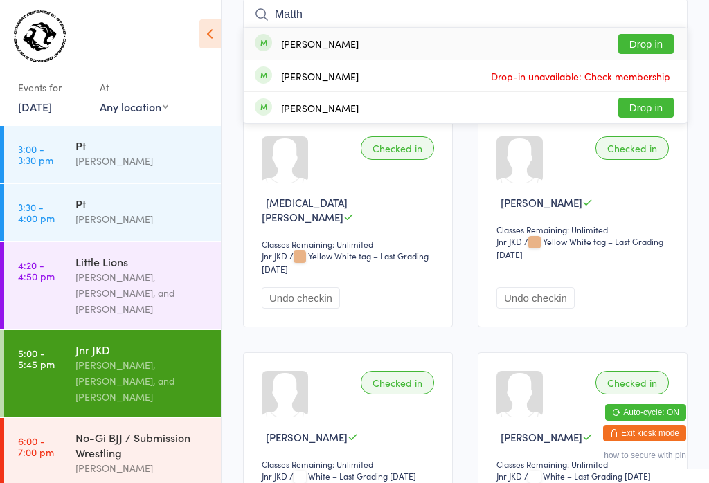
type input "Matth"
click at [665, 38] on button "Drop in" at bounding box center [645, 44] width 55 height 20
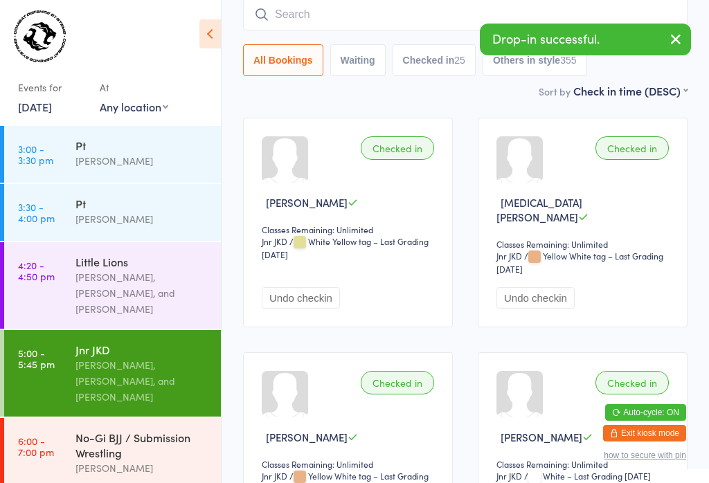
click at [417, 10] on input "search" at bounding box center [465, 15] width 444 height 32
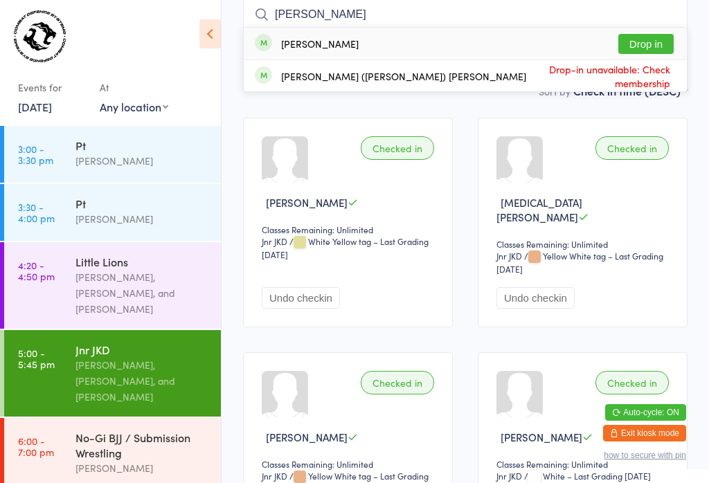
type input "Chris"
click at [647, 41] on button "Drop in" at bounding box center [645, 44] width 55 height 20
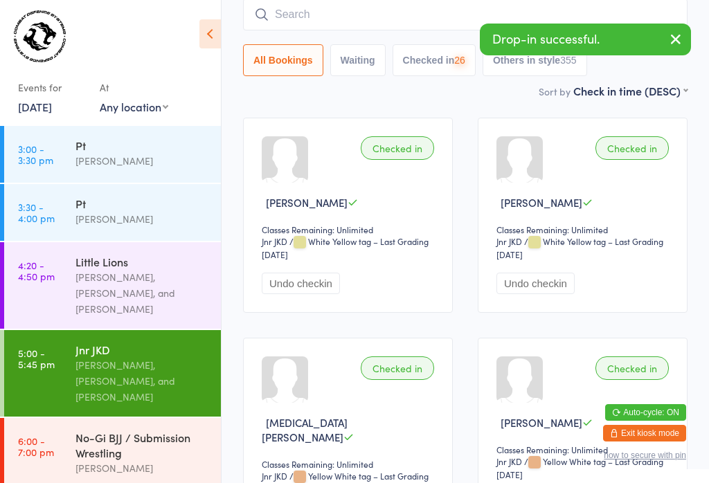
click at [420, 1] on input "search" at bounding box center [465, 15] width 444 height 32
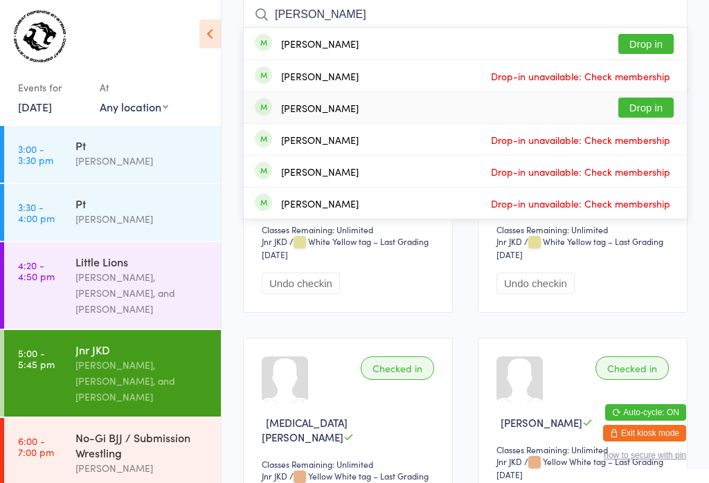
type input "James"
click at [652, 111] on button "Drop in" at bounding box center [645, 108] width 55 height 20
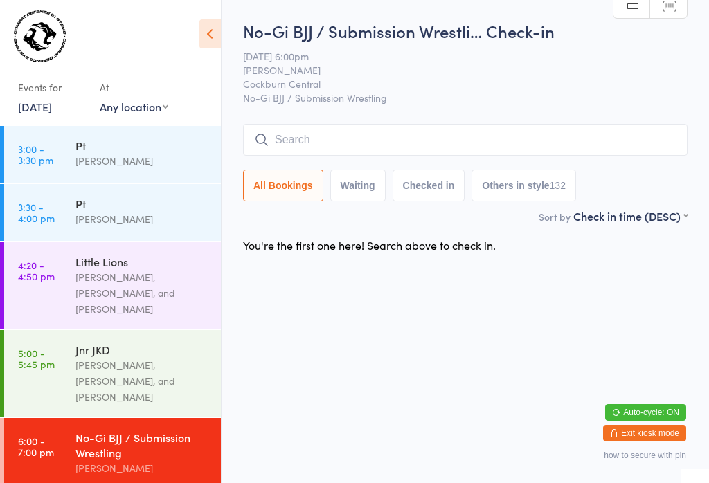
click at [420, 147] on input "search" at bounding box center [465, 140] width 444 height 32
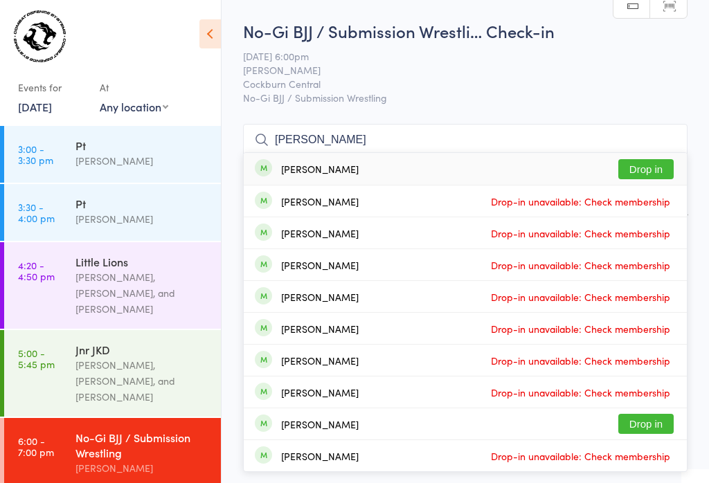
type input "Charley"
click at [647, 159] on button "Drop in" at bounding box center [645, 169] width 55 height 20
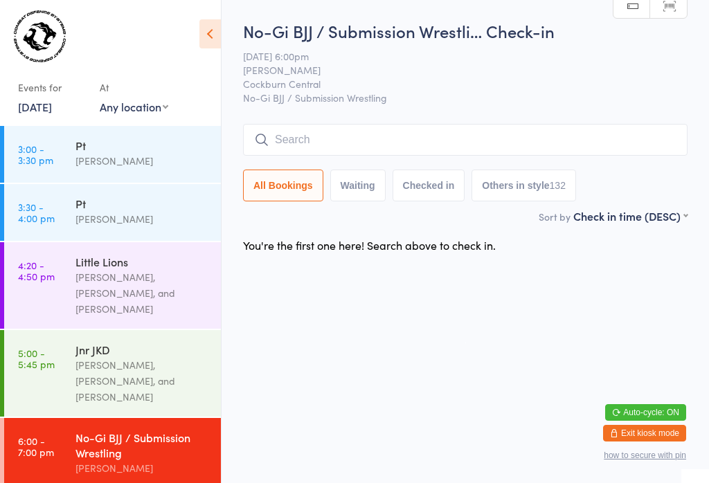
scroll to position [0, 0]
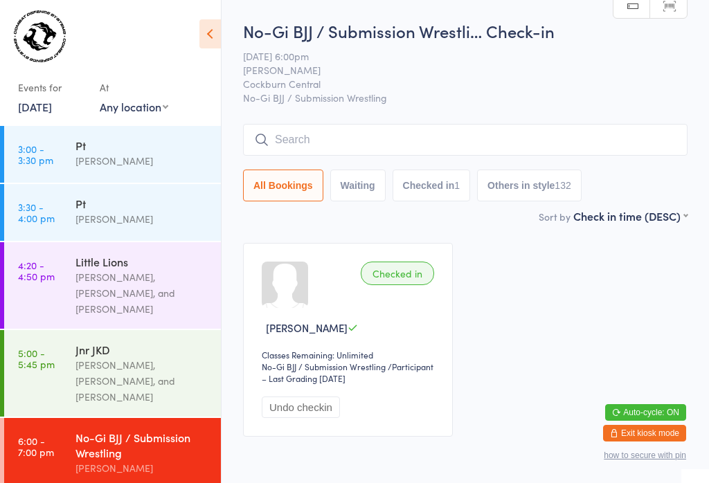
click at [373, 146] on input "search" at bounding box center [465, 140] width 444 height 32
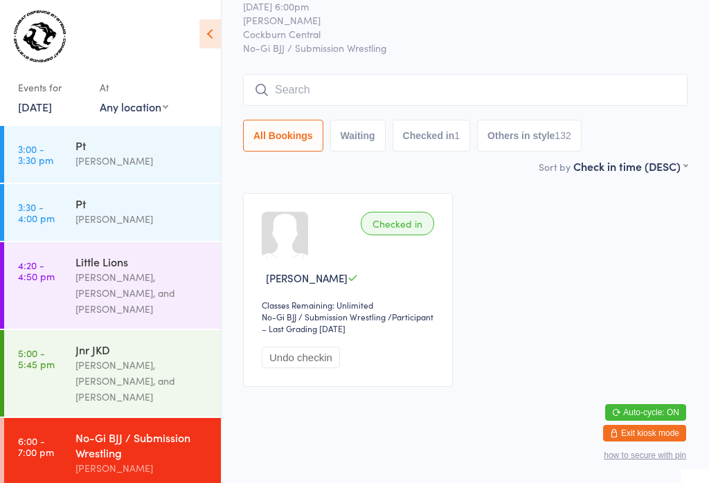
scroll to position [125, 0]
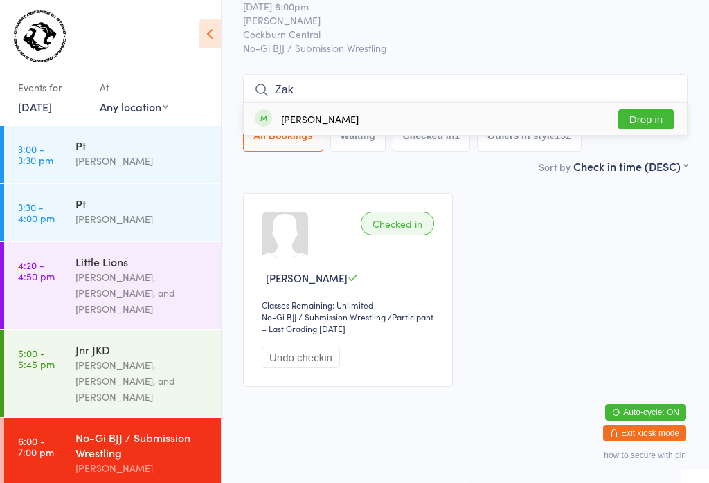
type input "Zak"
click at [646, 109] on button "Drop in" at bounding box center [645, 119] width 55 height 20
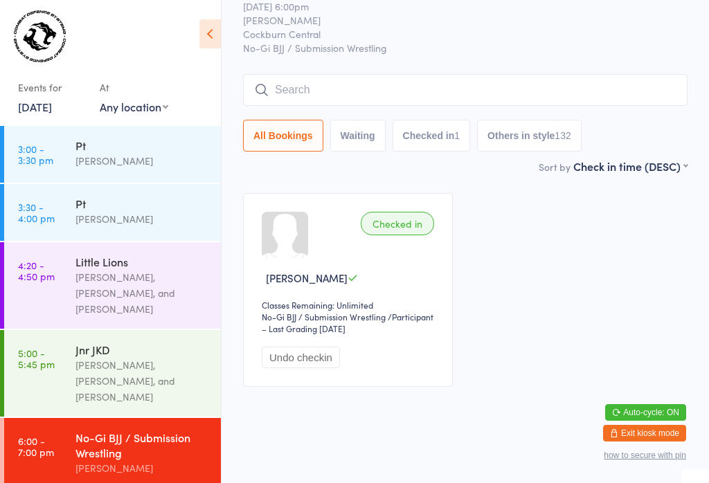
scroll to position [64, 0]
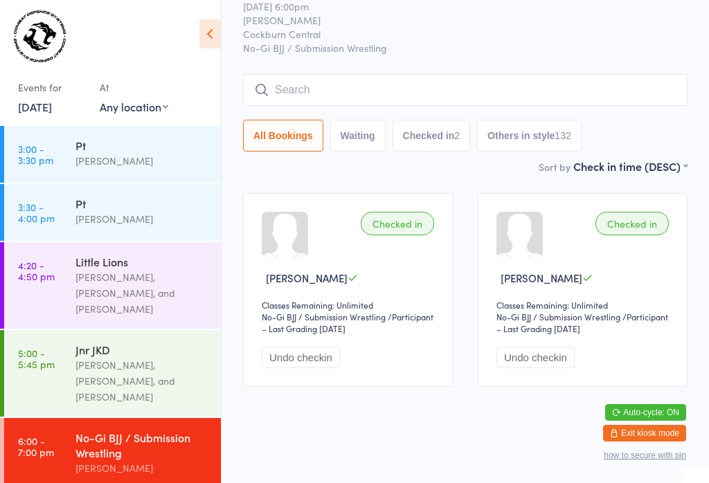
click at [403, 74] on input "search" at bounding box center [465, 90] width 444 height 32
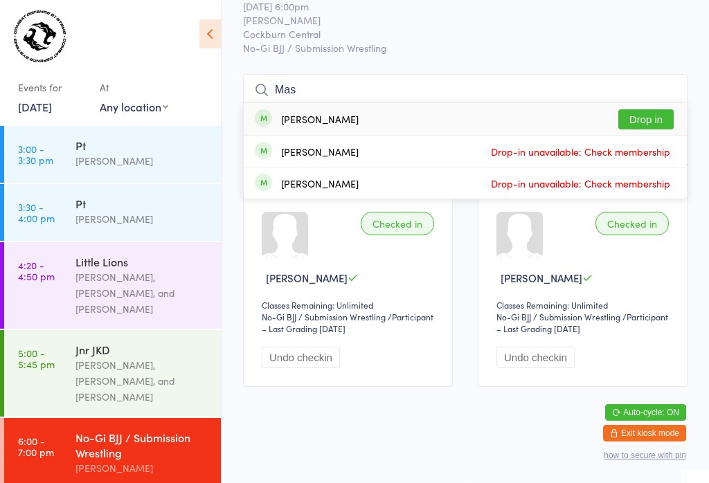
type input "Mas"
click at [639, 109] on button "Drop in" at bounding box center [645, 119] width 55 height 20
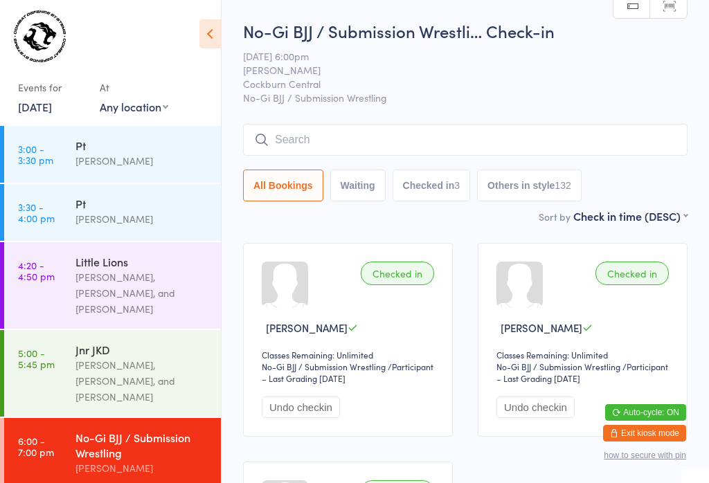
scroll to position [0, 0]
click at [467, 138] on input "search" at bounding box center [465, 140] width 444 height 32
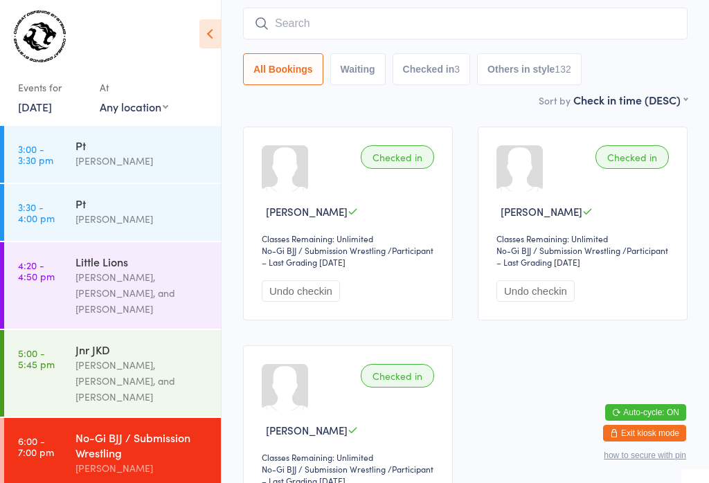
scroll to position [125, 0]
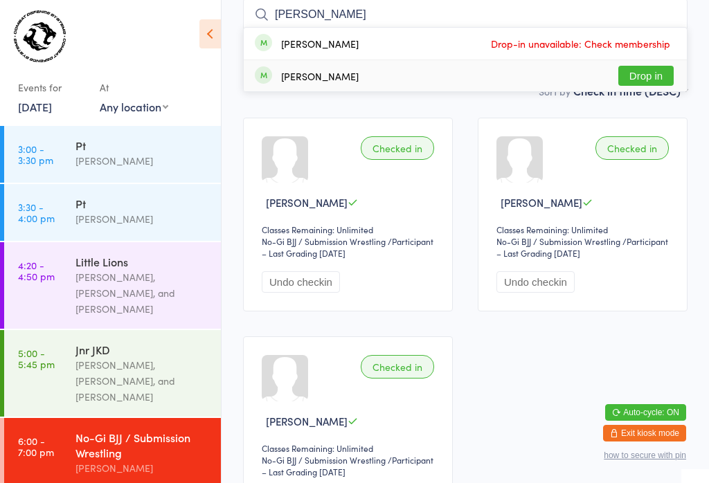
type input "Mitch"
click at [645, 84] on button "Drop in" at bounding box center [645, 76] width 55 height 20
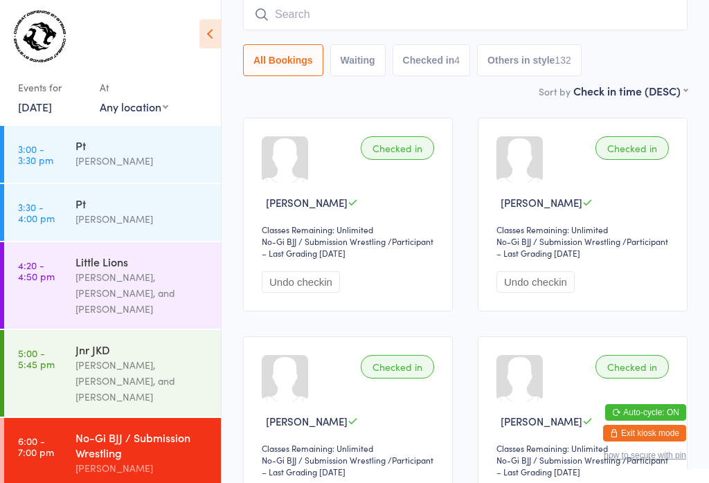
click at [519, 15] on input "search" at bounding box center [465, 15] width 444 height 32
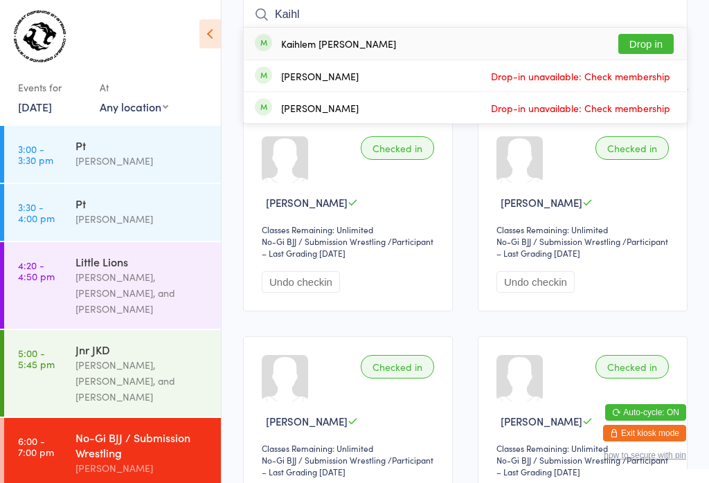
type input "Kaihl"
click at [653, 52] on button "Drop in" at bounding box center [645, 44] width 55 height 20
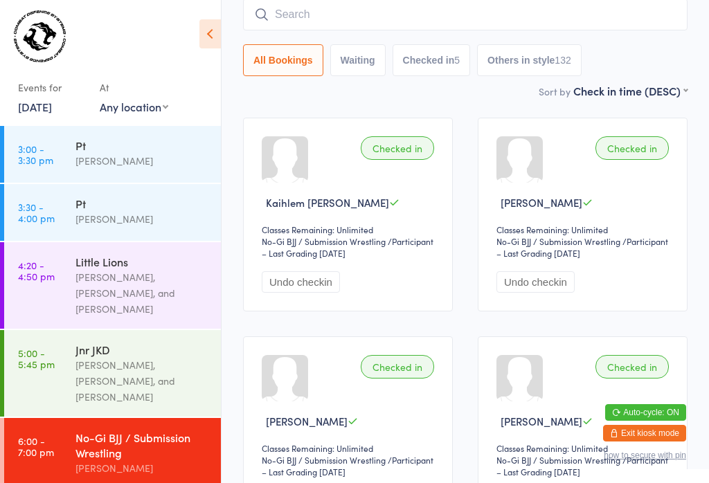
click at [457, 15] on input "search" at bounding box center [465, 15] width 444 height 32
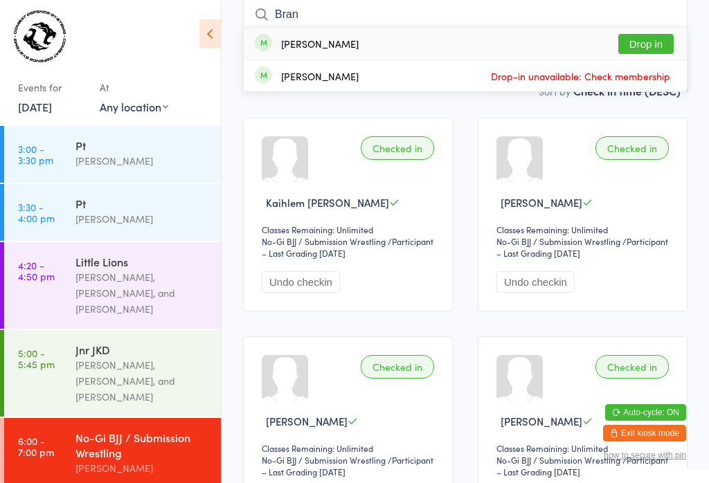
type input "Bran"
click at [633, 53] on button "Drop in" at bounding box center [645, 44] width 55 height 20
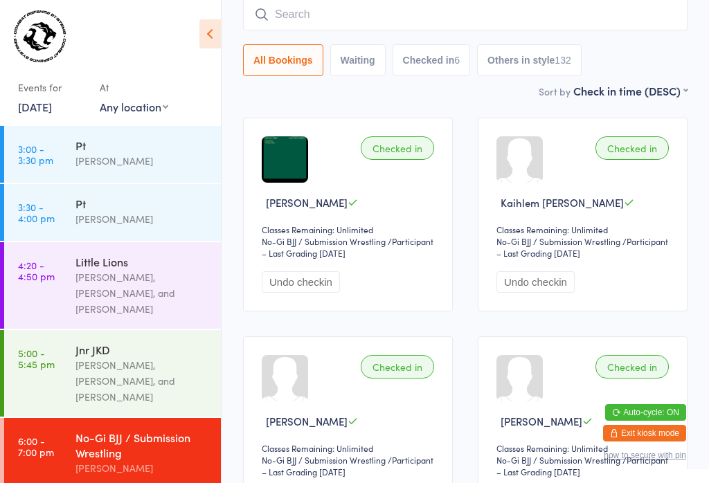
click at [285, 3] on input "search" at bounding box center [465, 15] width 444 height 32
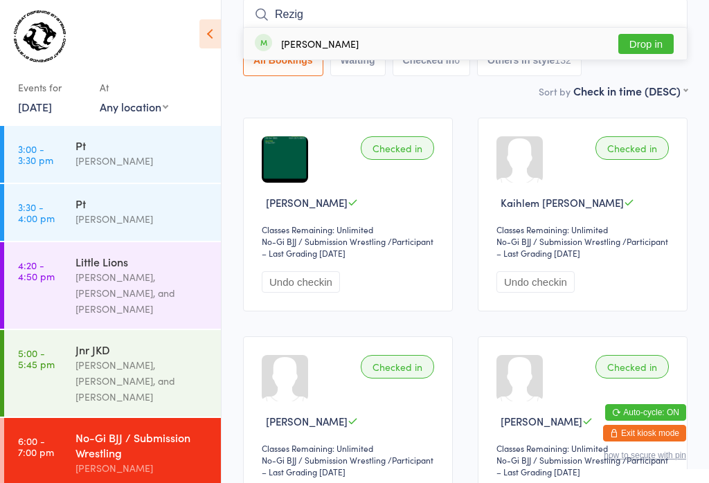
type input "Rezig"
click at [640, 39] on button "Drop in" at bounding box center [645, 44] width 55 height 20
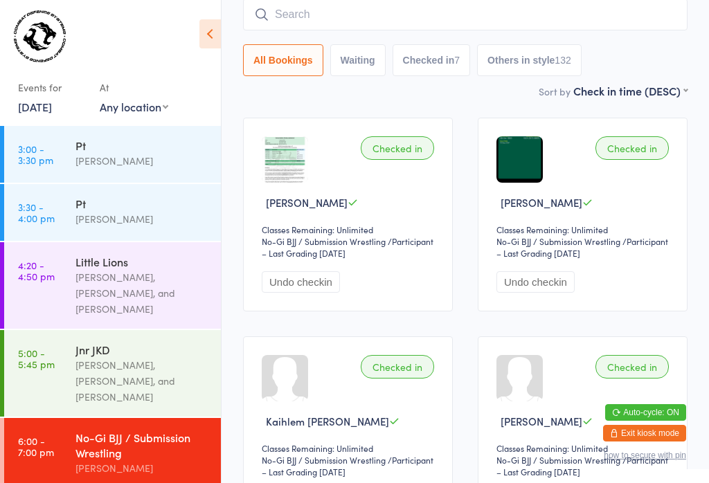
click at [411, 10] on input "search" at bounding box center [465, 15] width 444 height 32
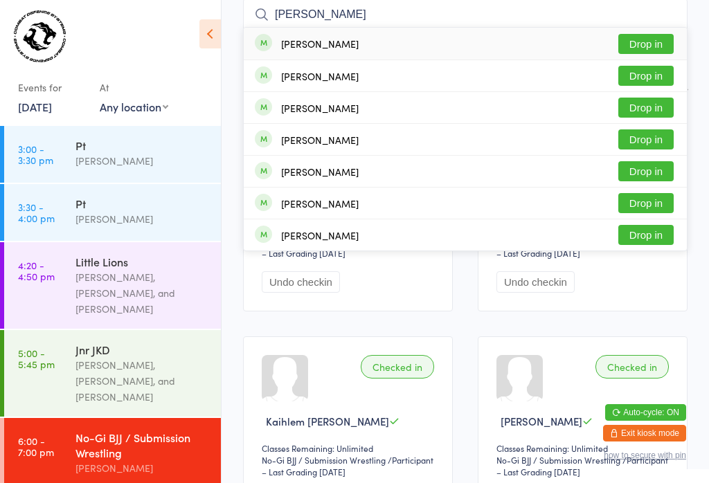
type input "Joshua vall"
click at [653, 37] on button "Drop in" at bounding box center [645, 44] width 55 height 20
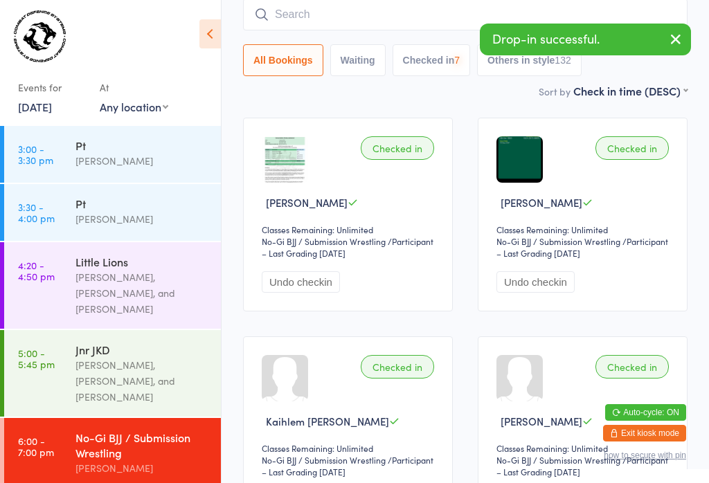
click at [682, 456] on button "how to secure with pin" at bounding box center [645, 456] width 82 height 10
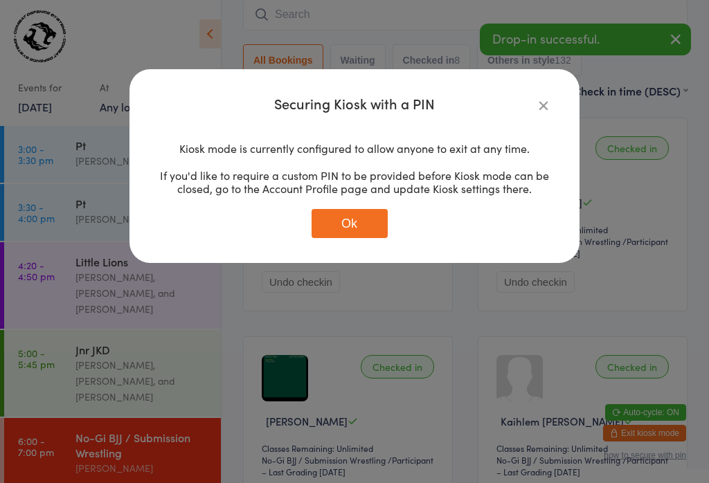
click at [539, 103] on icon "button" at bounding box center [543, 105] width 15 height 15
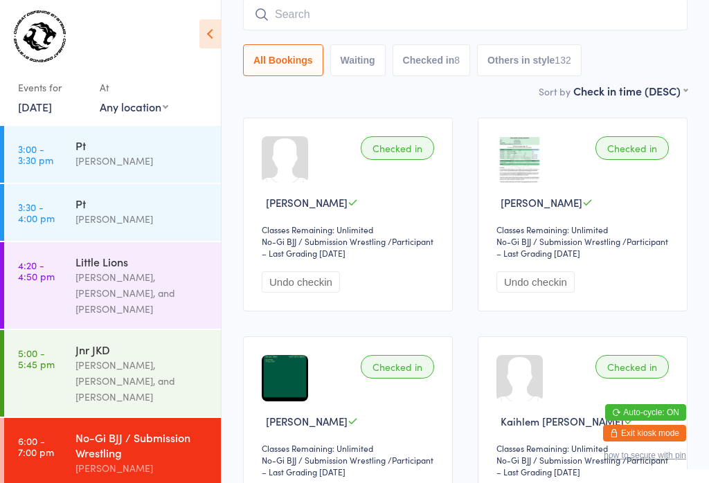
click at [437, 15] on input "search" at bounding box center [465, 15] width 444 height 32
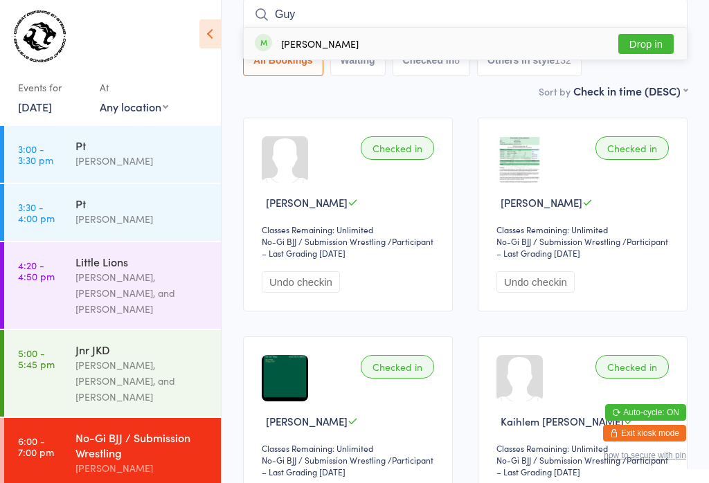
type input "Guy"
click at [655, 54] on button "Drop in" at bounding box center [645, 44] width 55 height 20
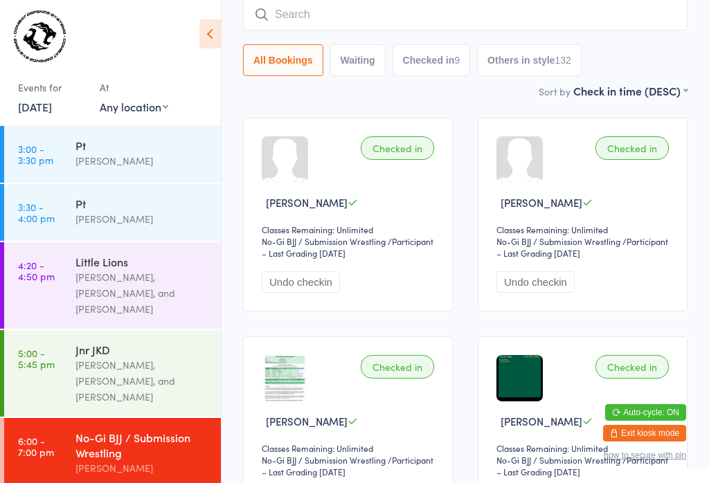
click at [312, 8] on input "search" at bounding box center [465, 15] width 444 height 32
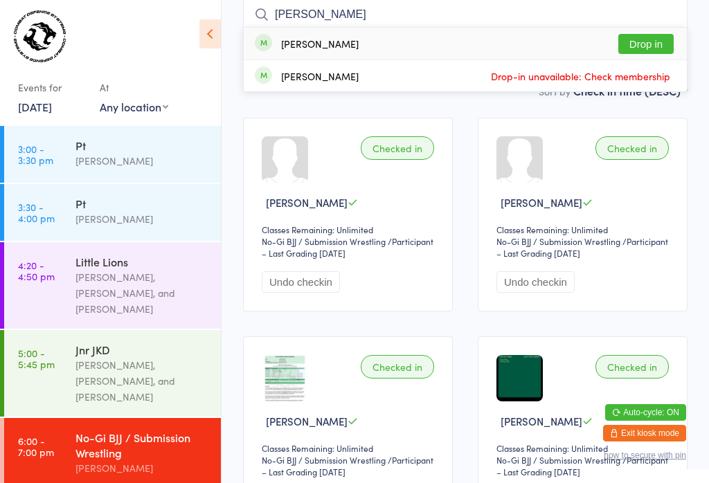
type input "Kelsey"
click at [624, 46] on button "Drop in" at bounding box center [645, 44] width 55 height 20
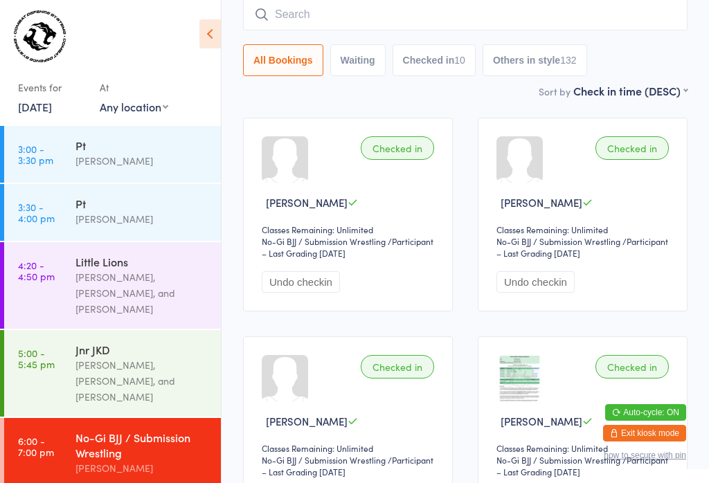
click at [374, 19] on input "search" at bounding box center [465, 15] width 444 height 32
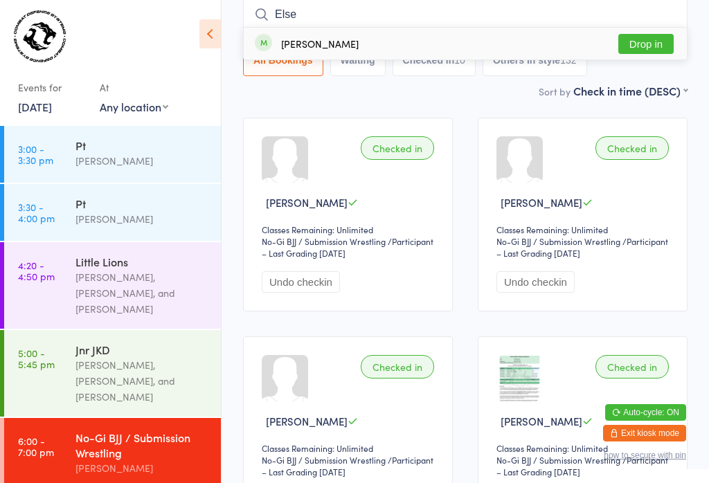
type input "Else"
click at [639, 46] on button "Drop in" at bounding box center [645, 44] width 55 height 20
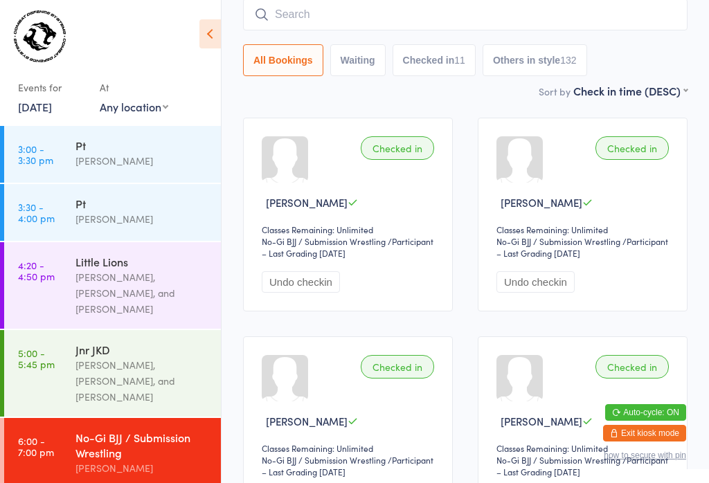
click at [370, 11] on input "search" at bounding box center [465, 15] width 444 height 32
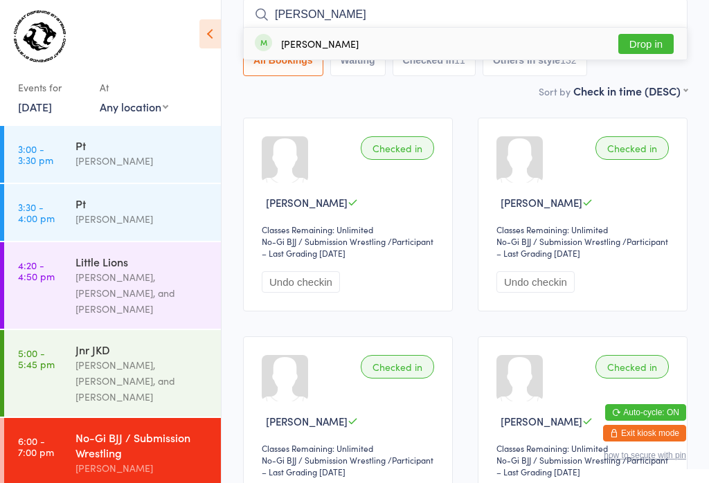
type input "Kather"
click at [642, 39] on button "Drop in" at bounding box center [645, 44] width 55 height 20
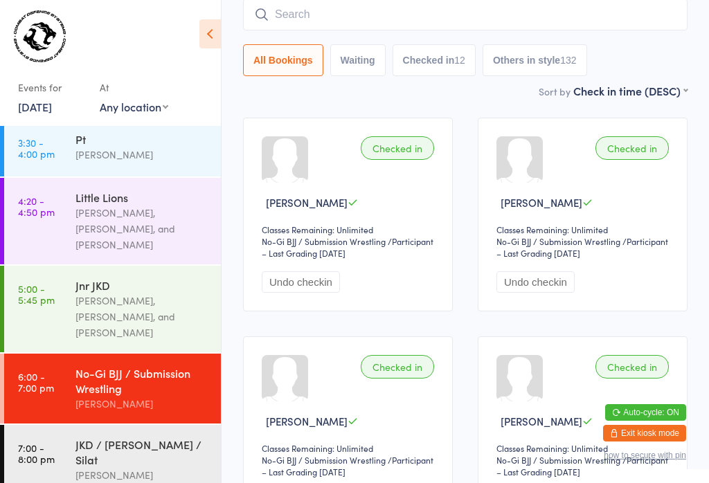
scroll to position [112, 0]
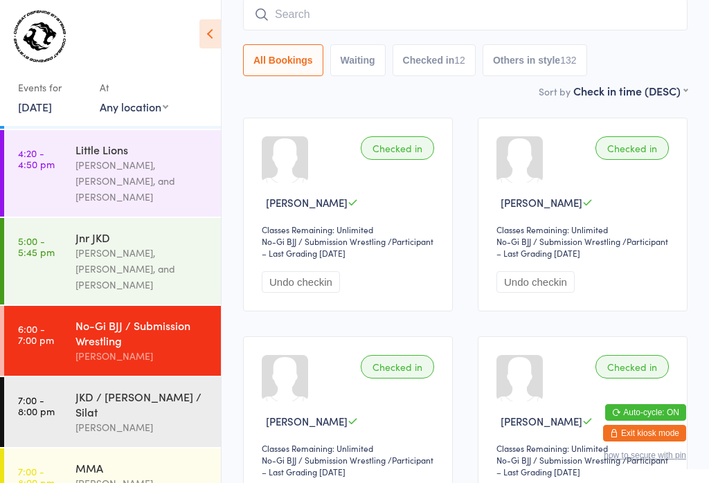
click at [100, 326] on div "No-Gi BJJ / Submission Wrestling" at bounding box center [142, 333] width 134 height 30
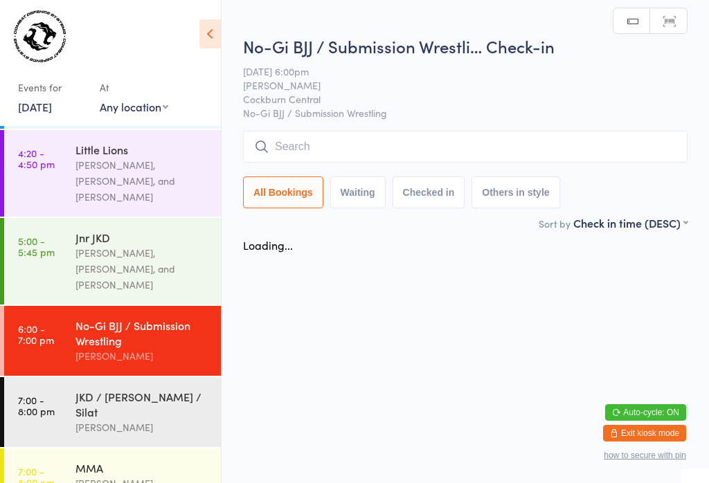
scroll to position [0, 0]
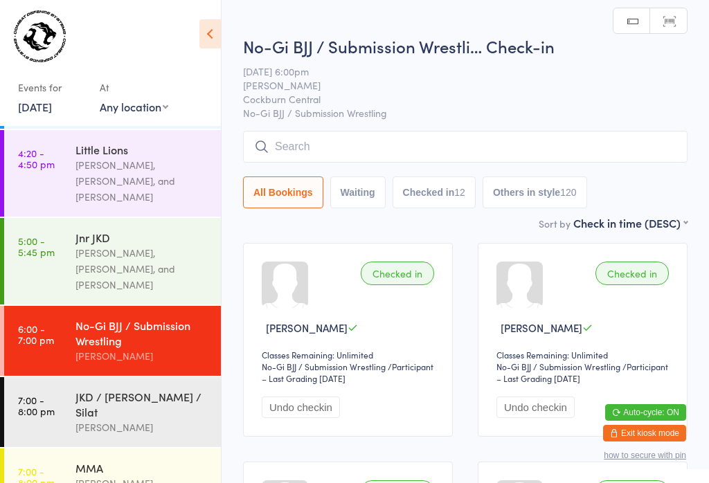
click at [285, 140] on input "search" at bounding box center [465, 147] width 444 height 32
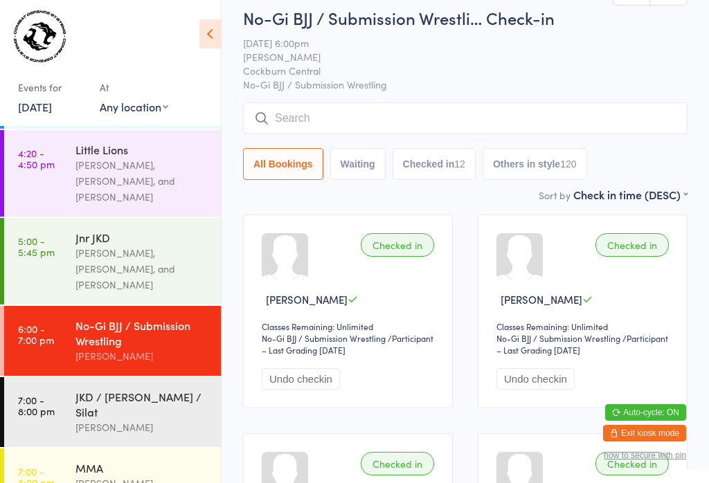
scroll to position [132, 0]
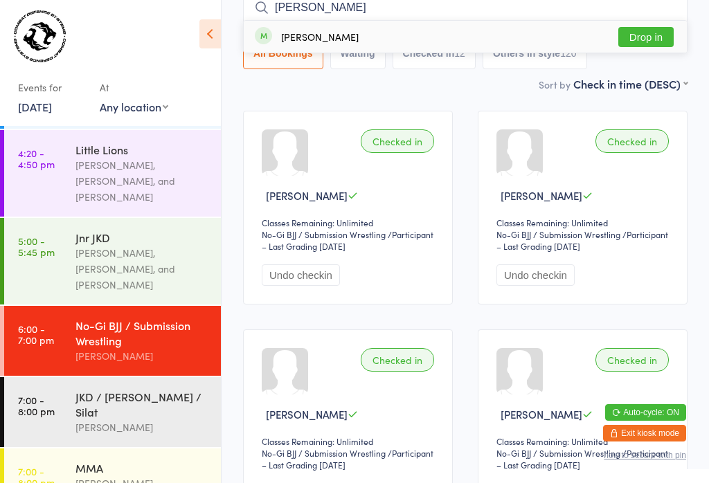
type input "Andrew hard"
click at [326, 37] on div "[PERSON_NAME]" at bounding box center [320, 36] width 78 height 11
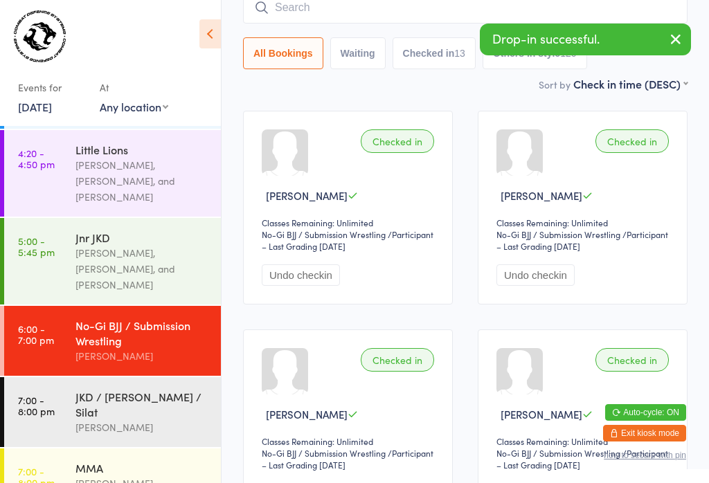
click at [327, 17] on input "search" at bounding box center [465, 8] width 444 height 32
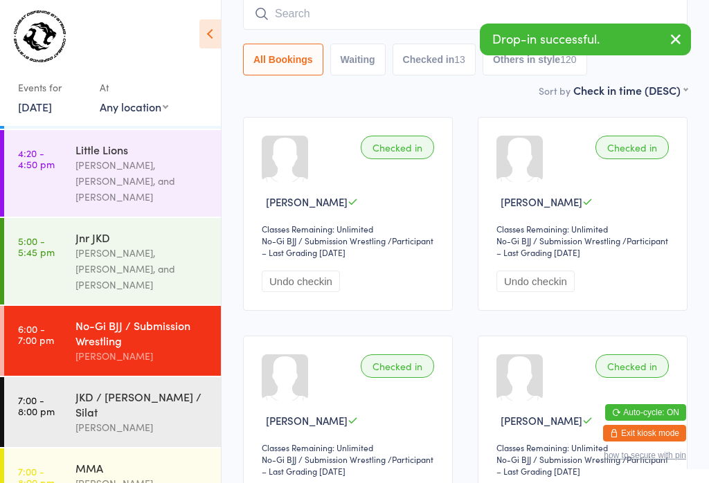
scroll to position [125, 0]
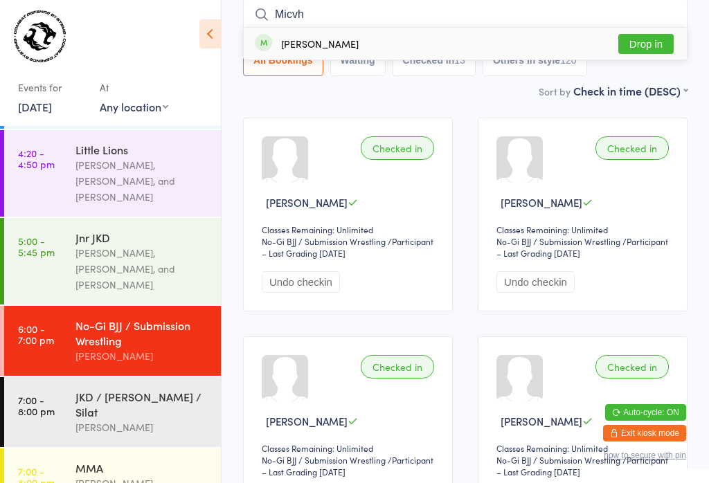
type input "Micvh"
click at [652, 41] on button "Drop in" at bounding box center [645, 44] width 55 height 20
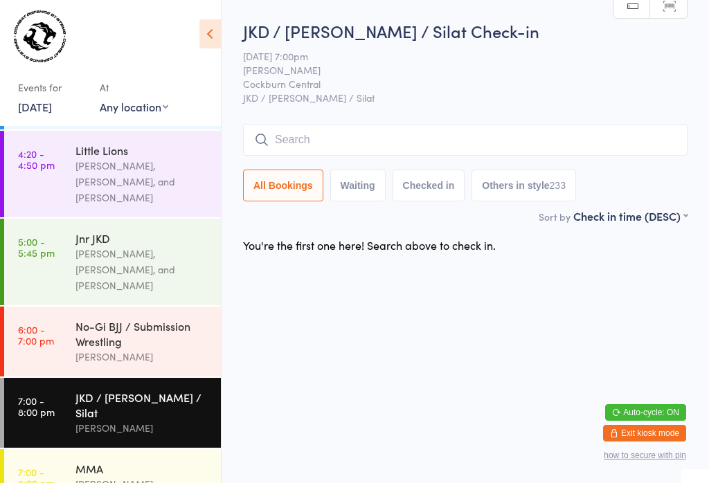
click at [95, 476] on div "[PERSON_NAME]" at bounding box center [142, 484] width 134 height 16
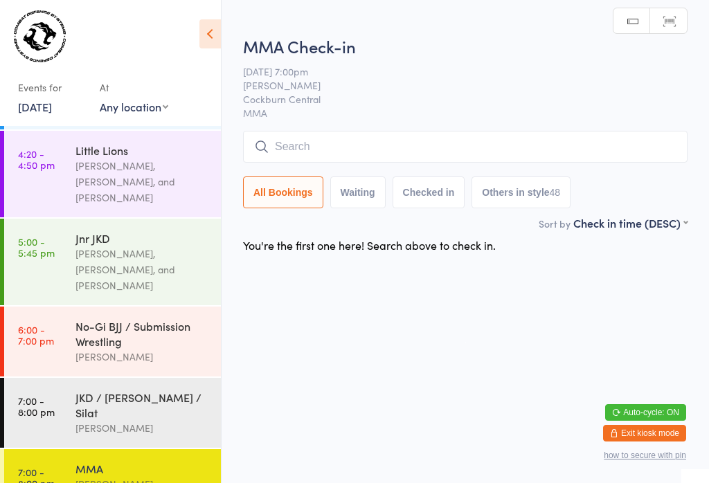
click at [345, 150] on input "search" at bounding box center [465, 147] width 444 height 32
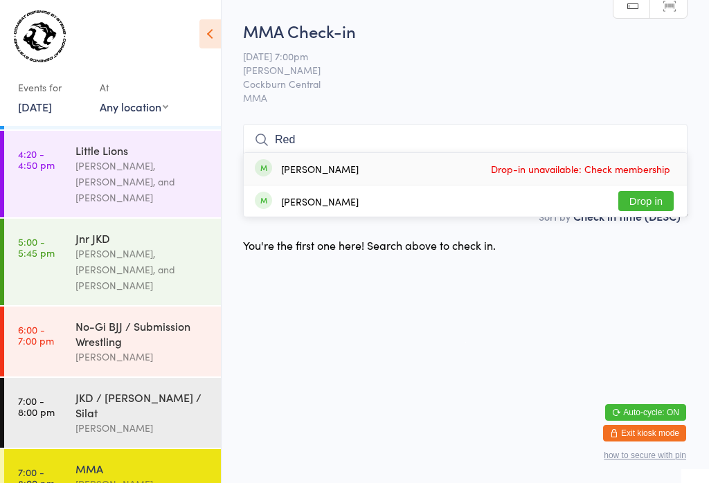
type input "Red"
click at [642, 191] on button "Drop in" at bounding box center [645, 201] width 55 height 20
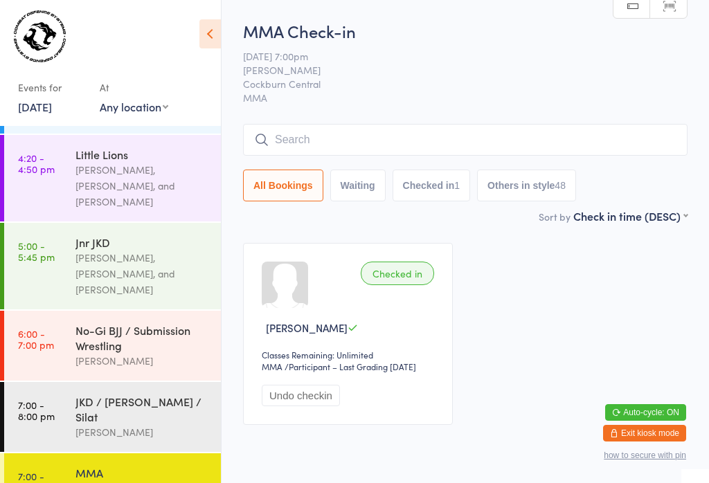
scroll to position [112, 0]
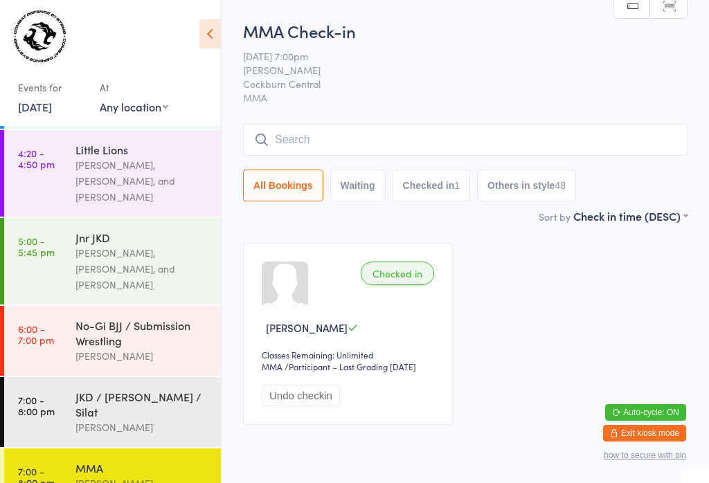
click at [138, 420] on div "[PERSON_NAME]" at bounding box center [142, 428] width 134 height 16
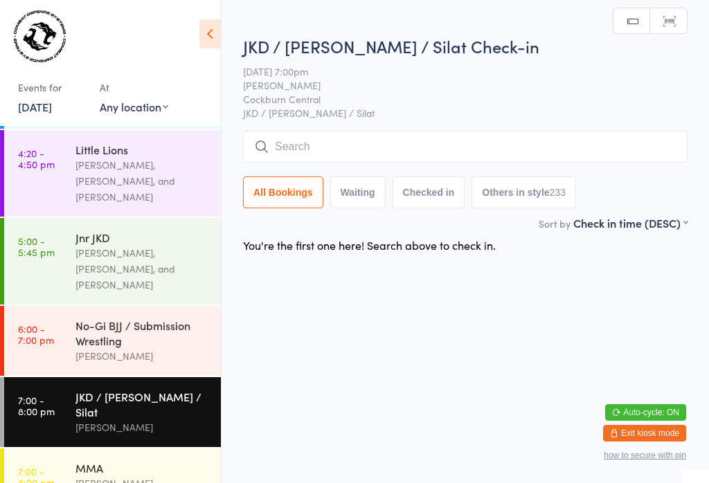
click at [352, 145] on input "search" at bounding box center [465, 147] width 444 height 32
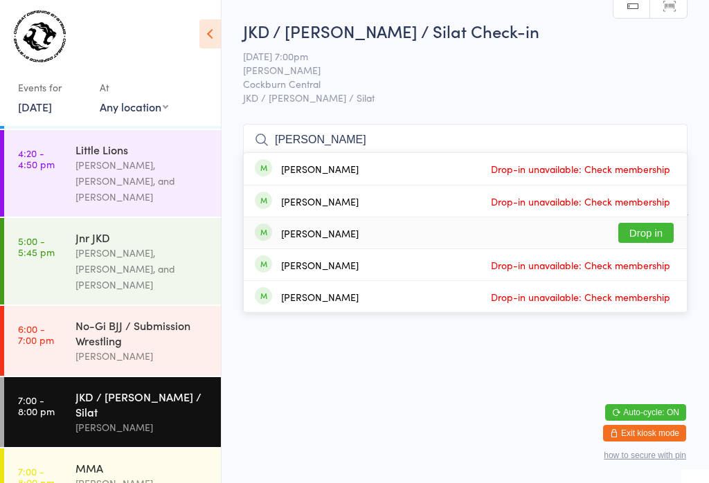
type input "John"
click at [657, 223] on button "Drop in" at bounding box center [645, 233] width 55 height 20
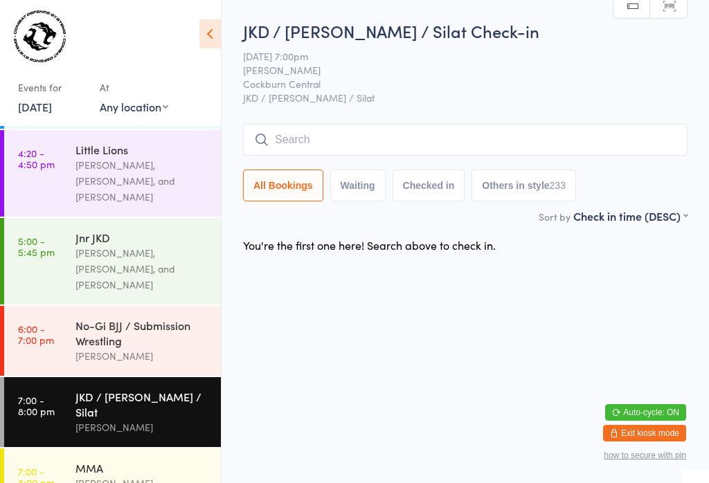
scroll to position [0, 0]
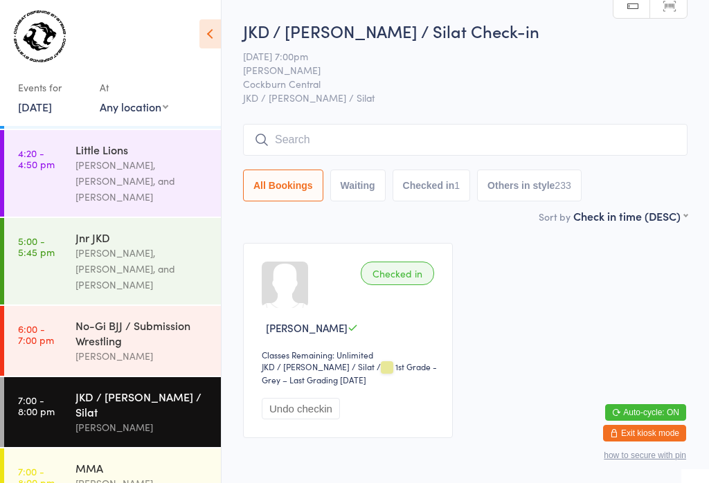
click at [303, 134] on input "search" at bounding box center [465, 140] width 444 height 32
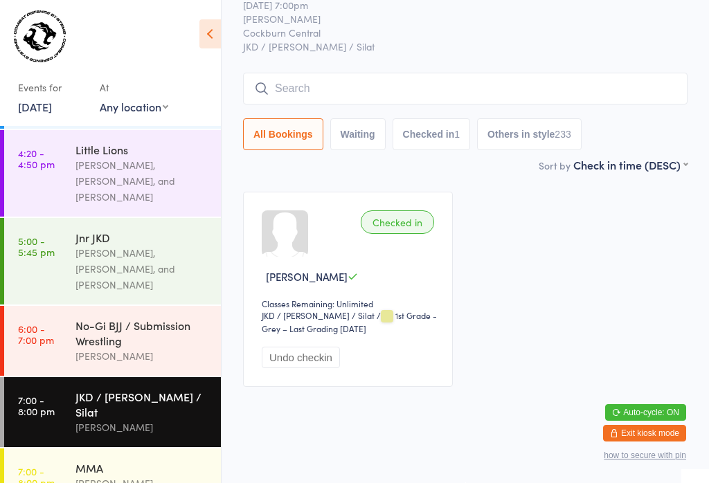
scroll to position [125, 0]
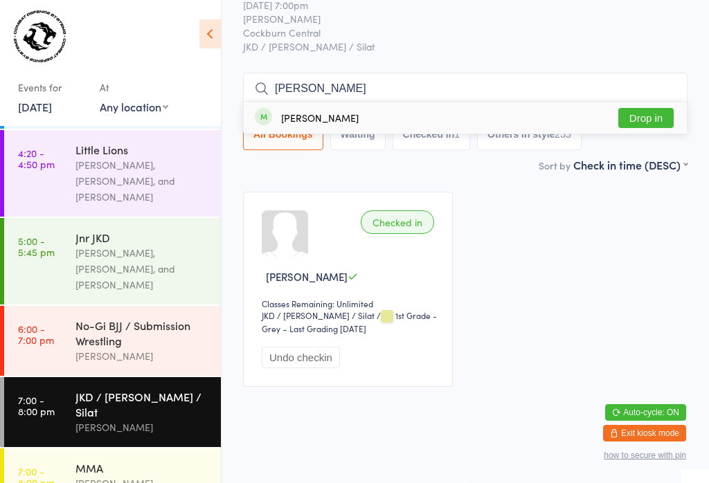
type input "Dori"
click at [641, 108] on button "Drop in" at bounding box center [645, 118] width 55 height 20
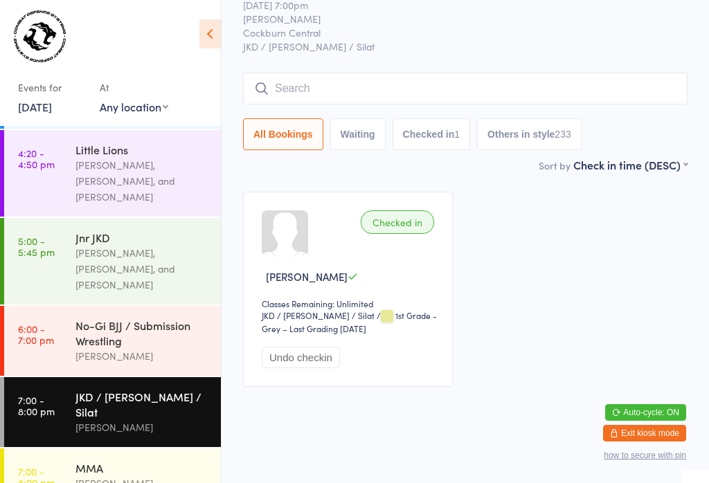
scroll to position [65, 0]
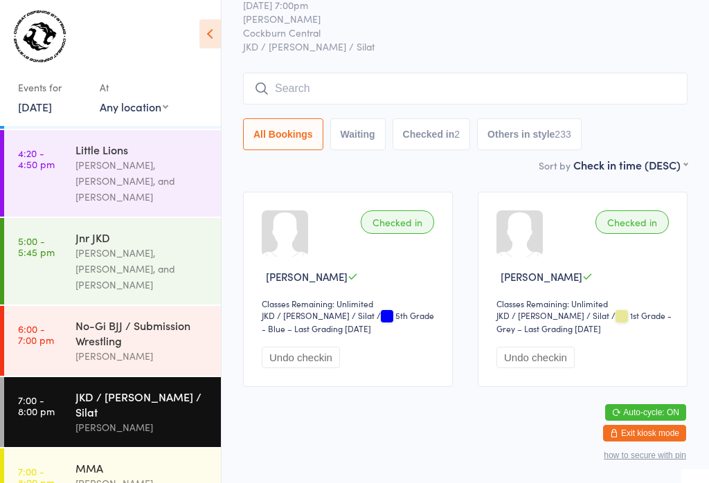
click at [340, 73] on input "search" at bounding box center [465, 89] width 444 height 32
click at [105, 420] on div "[PERSON_NAME]" at bounding box center [142, 428] width 134 height 16
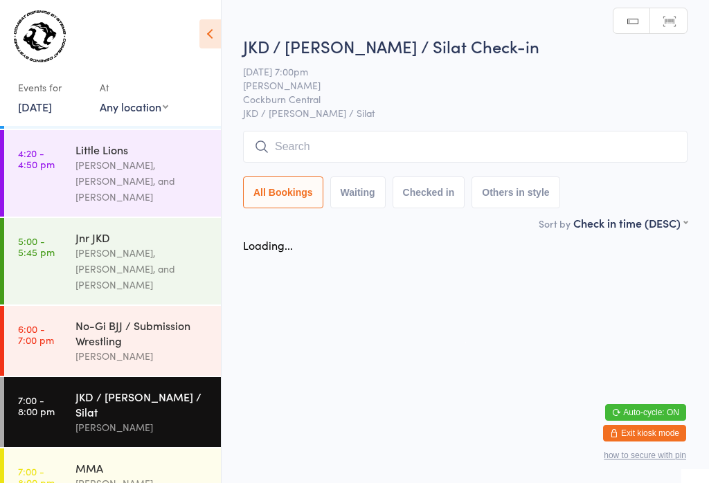
scroll to position [0, 0]
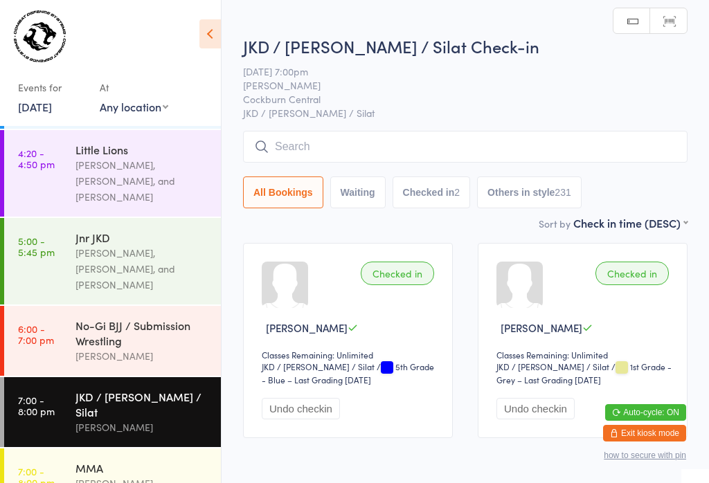
click at [319, 157] on input "search" at bounding box center [465, 147] width 444 height 32
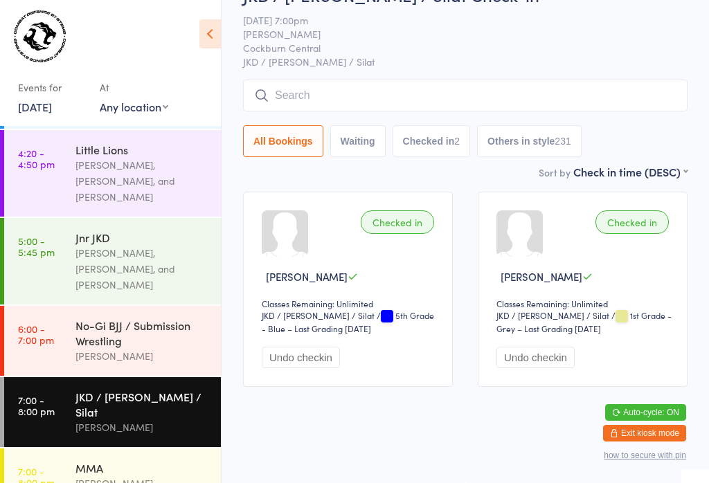
scroll to position [132, 0]
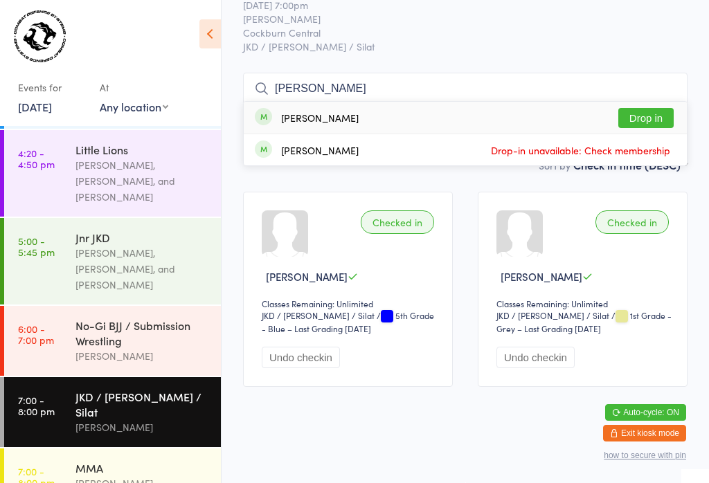
type input "Kenn"
click at [612, 102] on div "Kenneth Martin Drop in" at bounding box center [465, 118] width 443 height 32
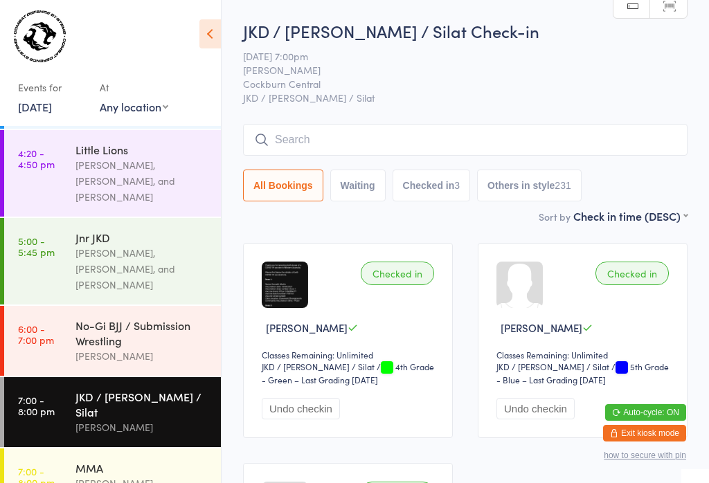
scroll to position [0, 0]
click at [396, 143] on input "search" at bounding box center [465, 140] width 444 height 32
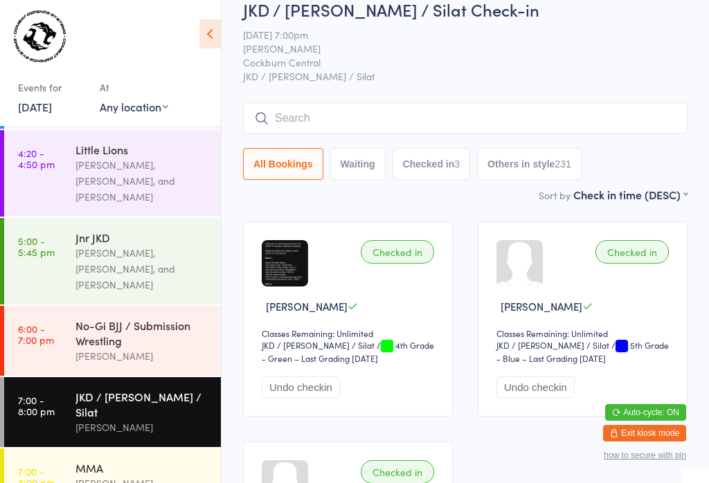
scroll to position [91, 0]
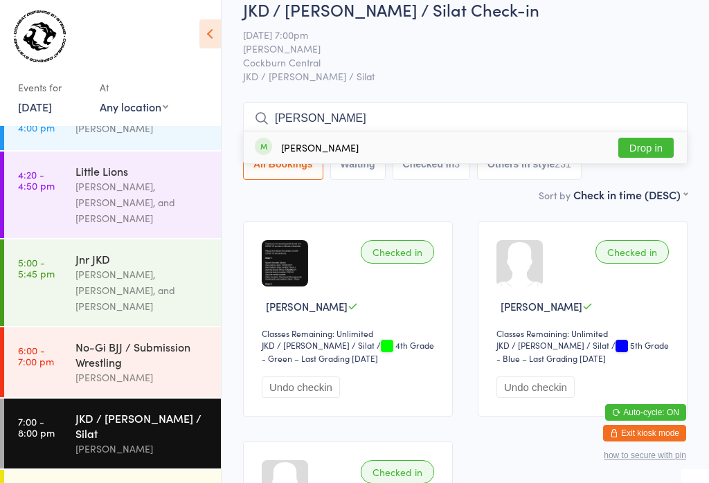
type input "Kylie"
click at [652, 143] on button "Drop in" at bounding box center [645, 148] width 55 height 20
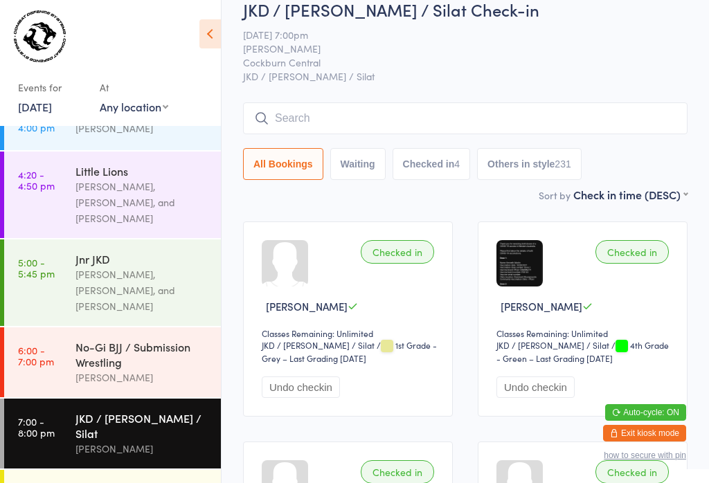
click at [431, 117] on input "search" at bounding box center [465, 118] width 444 height 32
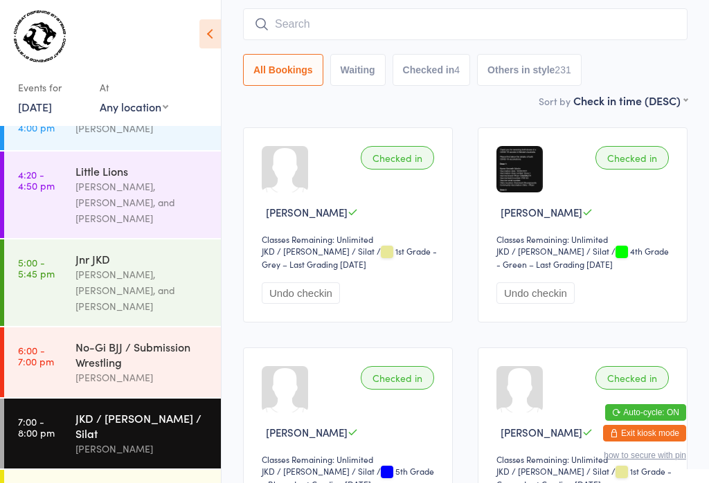
scroll to position [125, 0]
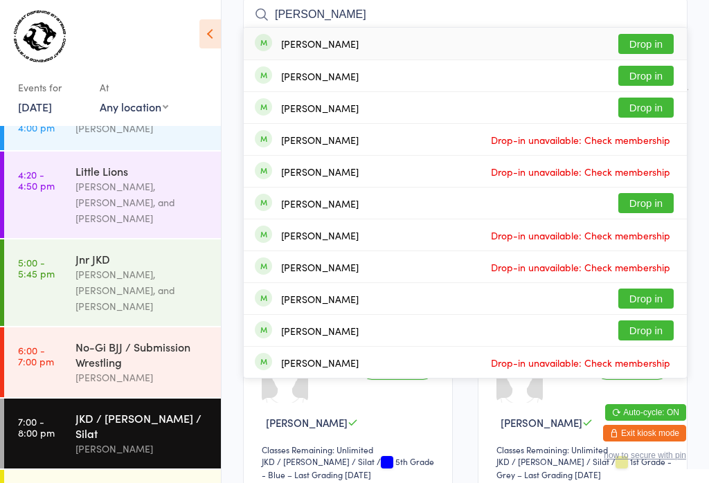
type input "Charley"
click at [639, 47] on button "Drop in" at bounding box center [645, 44] width 55 height 20
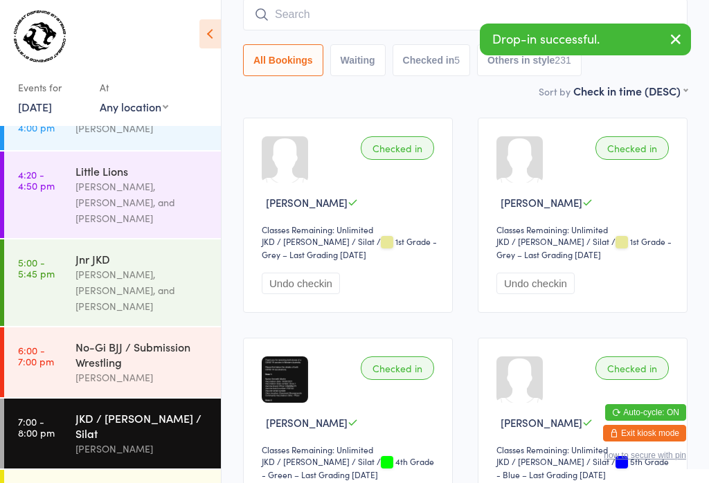
click at [291, 11] on input "search" at bounding box center [465, 15] width 444 height 32
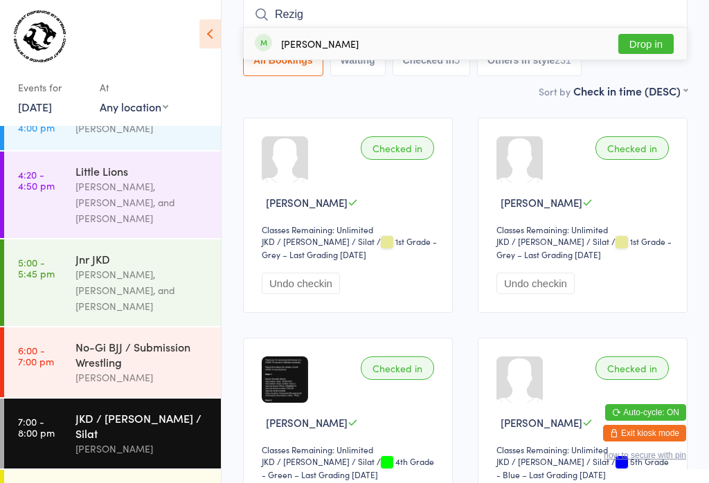
type input "Rezig"
click at [632, 37] on button "Drop in" at bounding box center [645, 44] width 55 height 20
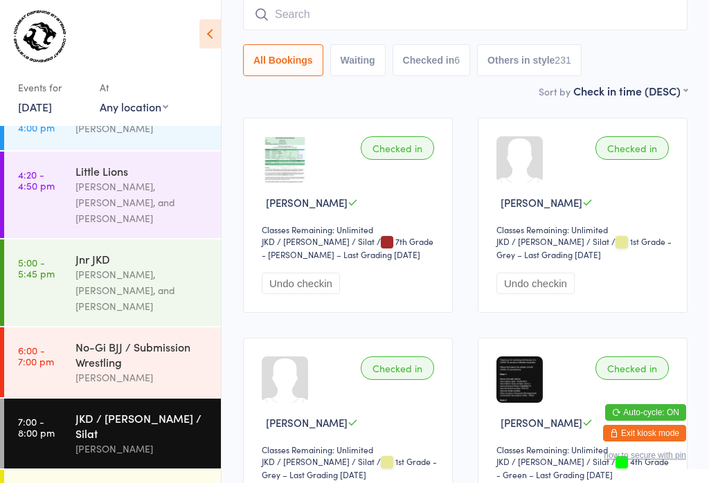
click at [522, 15] on input "search" at bounding box center [465, 15] width 444 height 32
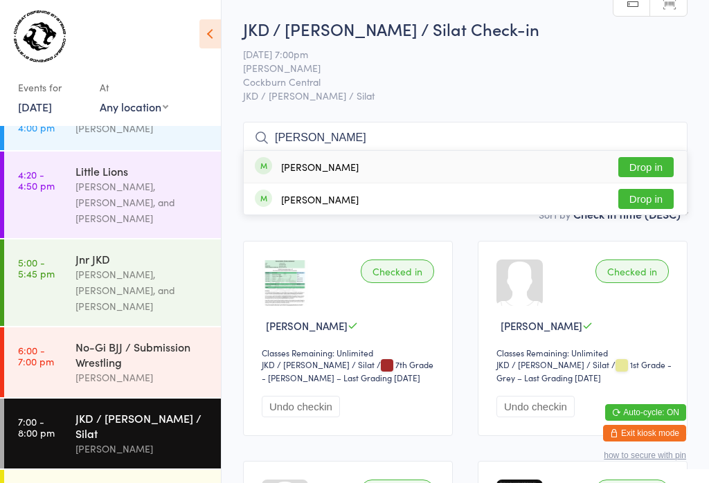
scroll to position [12, 0]
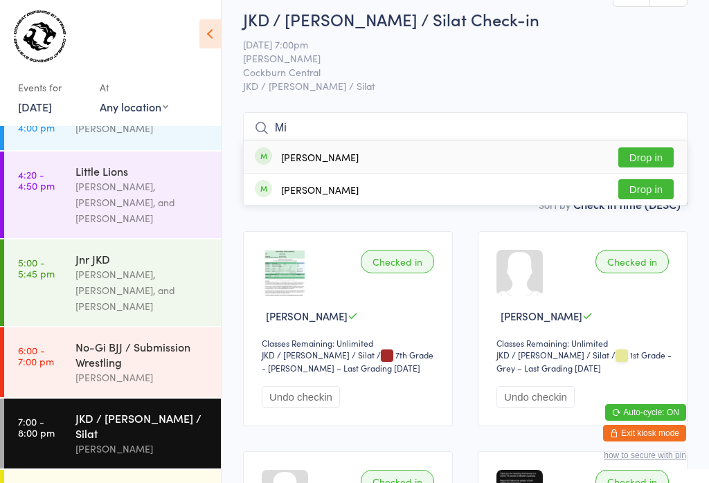
type input "M"
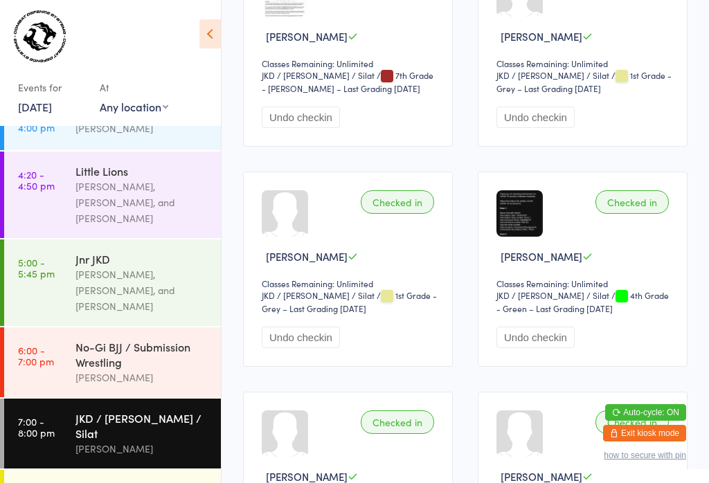
scroll to position [309, 0]
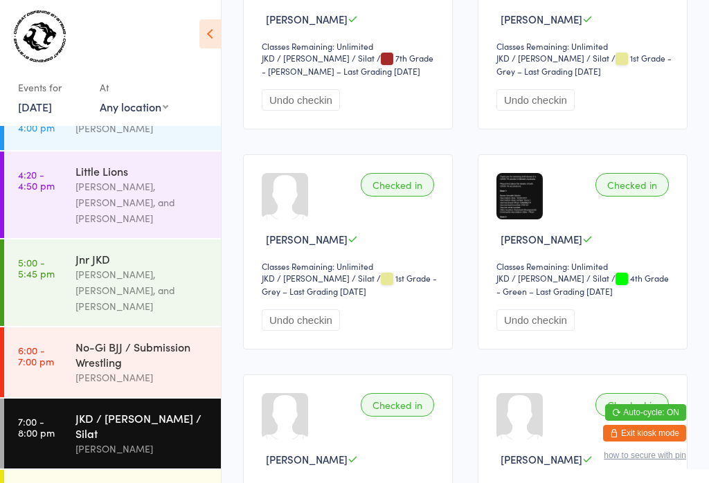
click at [133, 482] on div "MMA" at bounding box center [142, 489] width 134 height 15
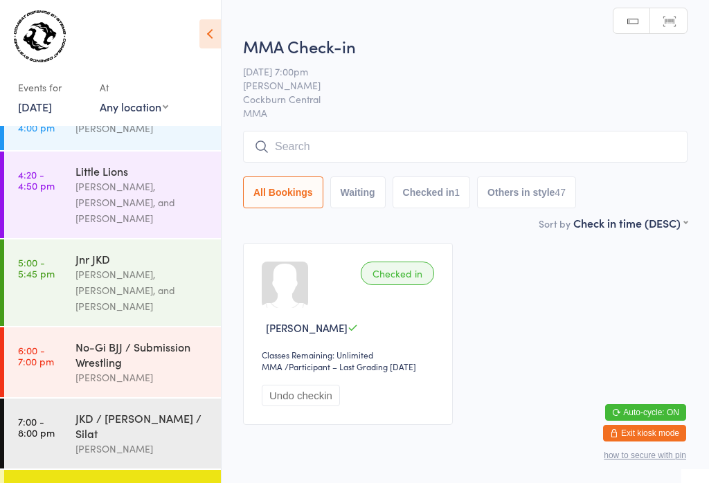
click at [473, 132] on input "search" at bounding box center [465, 147] width 444 height 32
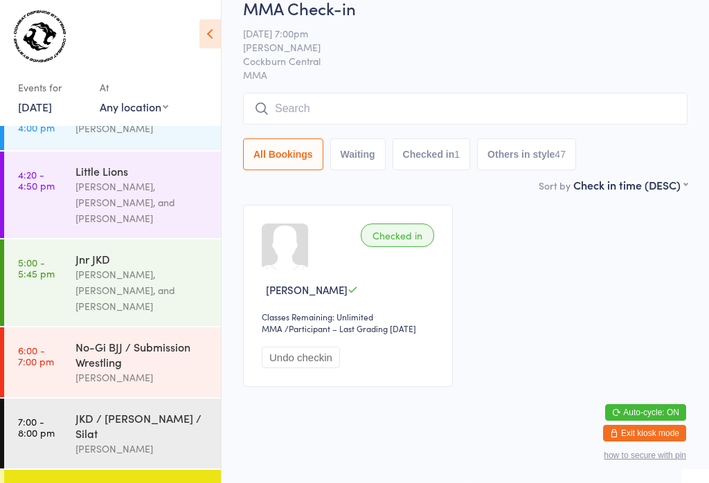
scroll to position [132, 0]
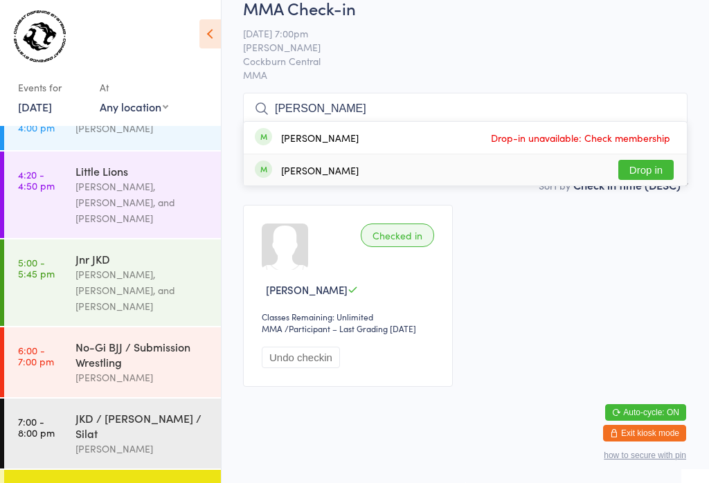
type input "Mitch"
click at [658, 160] on button "Drop in" at bounding box center [645, 170] width 55 height 20
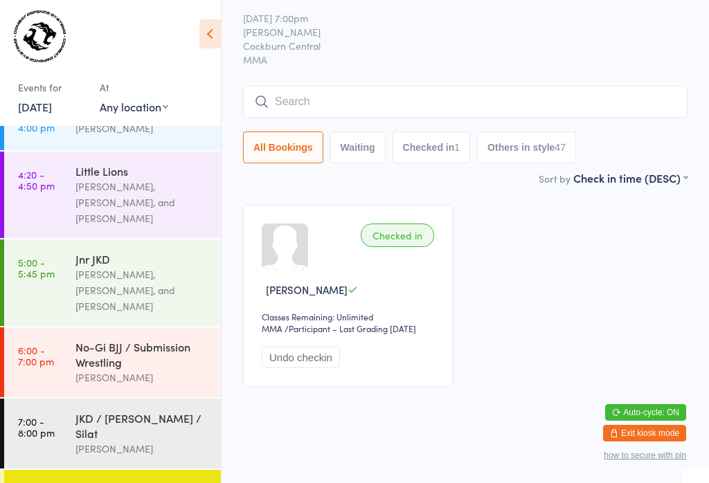
scroll to position [52, 0]
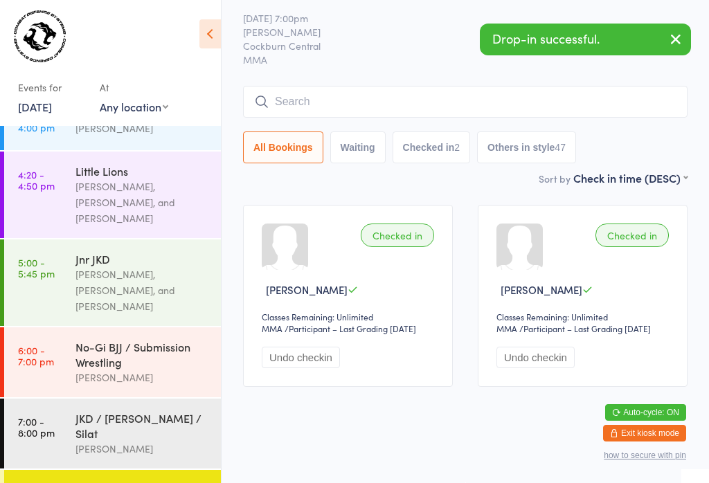
click at [475, 96] on input "search" at bounding box center [465, 102] width 444 height 32
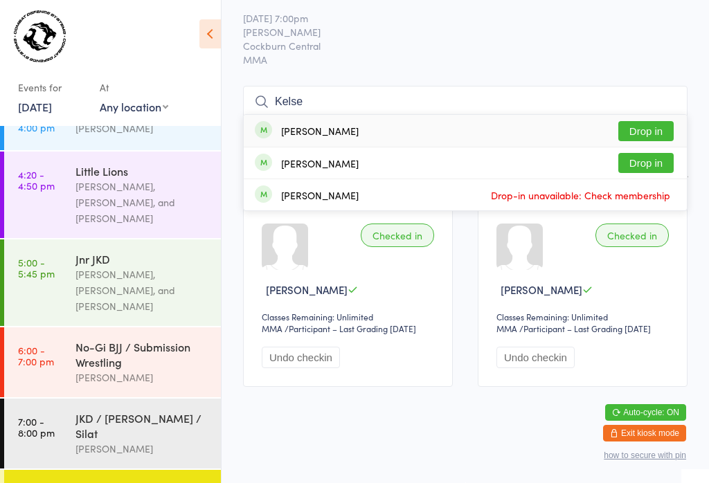
type input "Kelse"
click at [656, 121] on button "Drop in" at bounding box center [645, 131] width 55 height 20
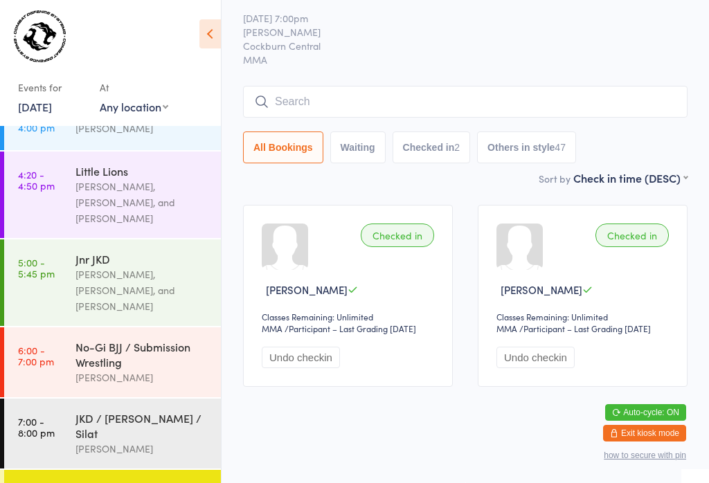
scroll to position [52, 0]
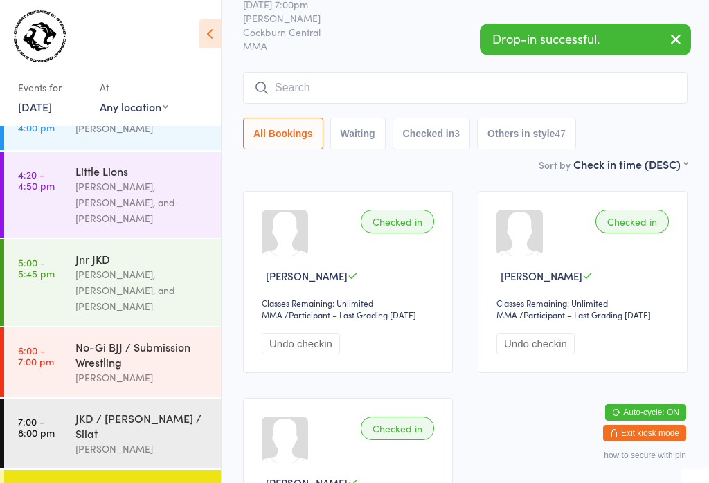
click at [390, 82] on input "search" at bounding box center [465, 88] width 444 height 32
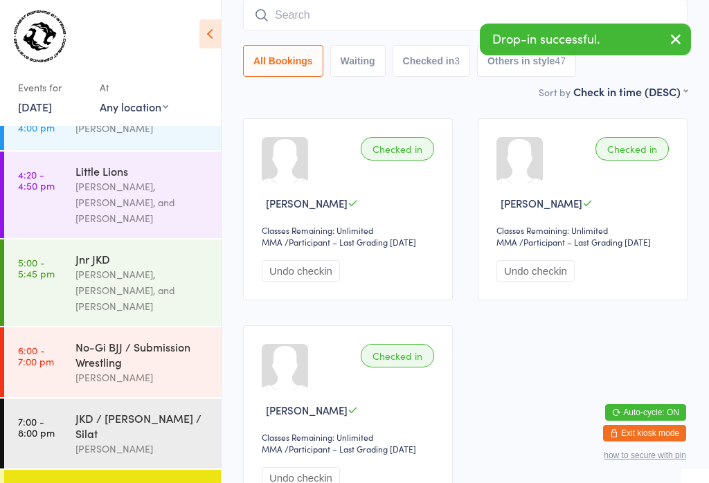
scroll to position [125, 0]
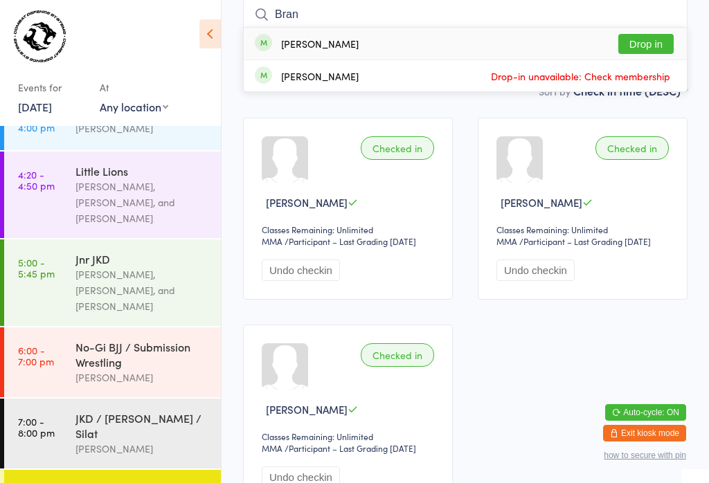
type input "Bran"
click at [655, 41] on button "Drop in" at bounding box center [645, 44] width 55 height 20
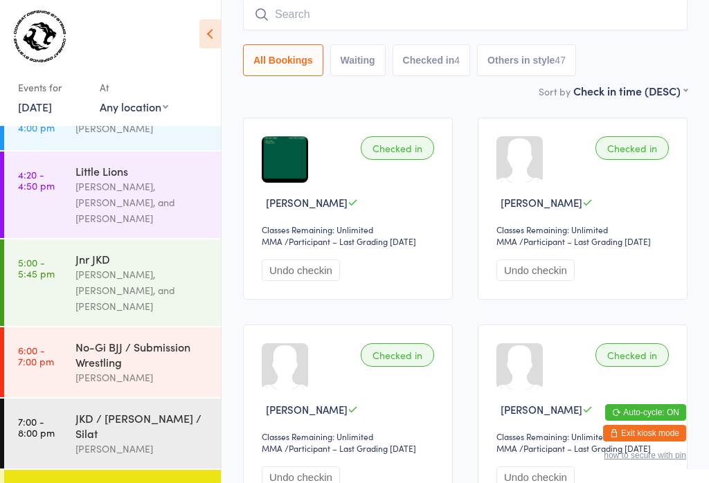
scroll to position [112, 0]
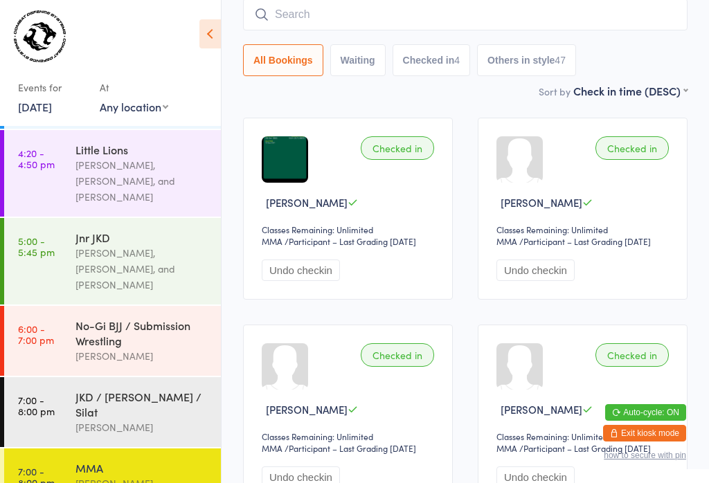
click at [89, 389] on div "JKD / [PERSON_NAME] / Silat" at bounding box center [142, 404] width 134 height 30
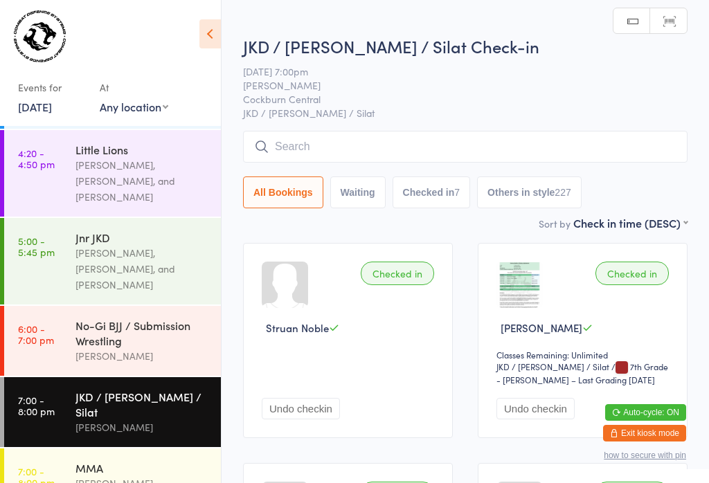
click at [309, 146] on input "search" at bounding box center [465, 147] width 444 height 32
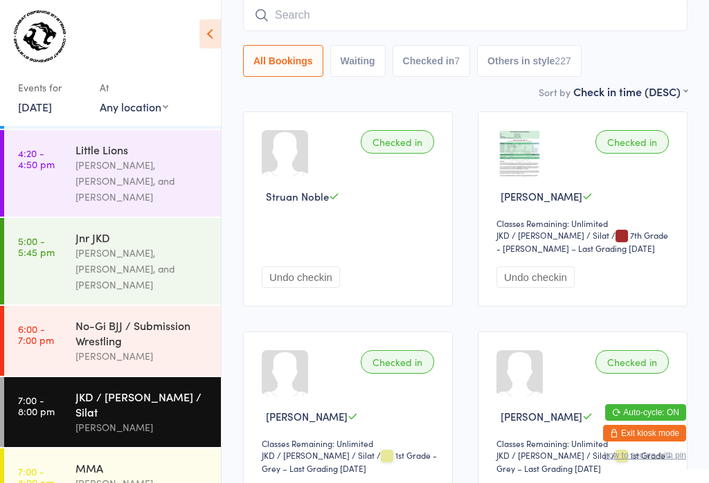
scroll to position [132, 0]
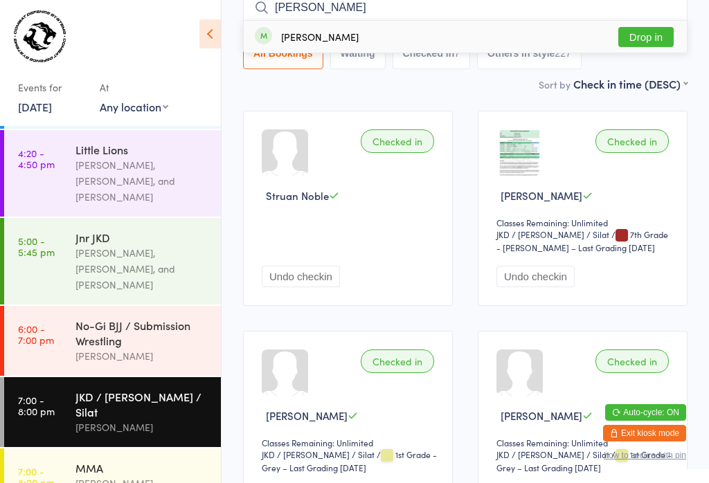
type input "Sarah"
click at [645, 34] on button "Drop in" at bounding box center [645, 37] width 55 height 20
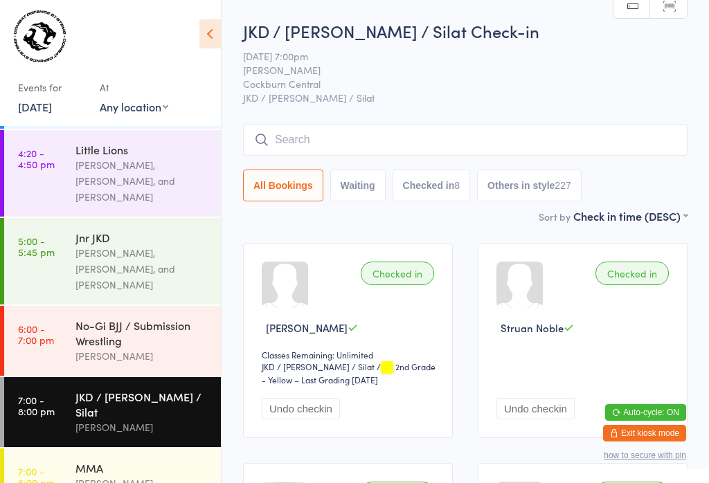
scroll to position [0, 0]
click at [317, 142] on input "search" at bounding box center [465, 140] width 444 height 32
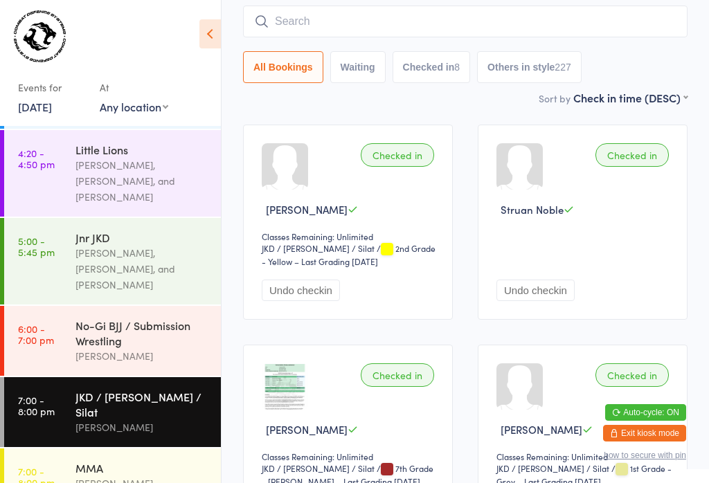
scroll to position [125, 0]
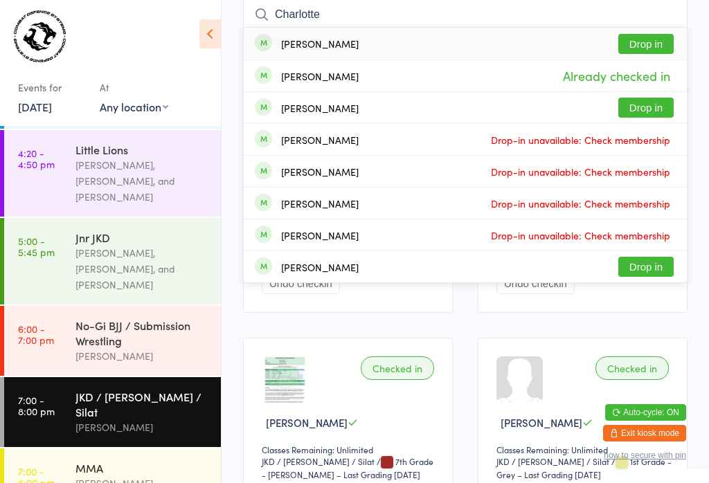
type input "Charlotte"
click at [633, 46] on button "Drop in" at bounding box center [645, 44] width 55 height 20
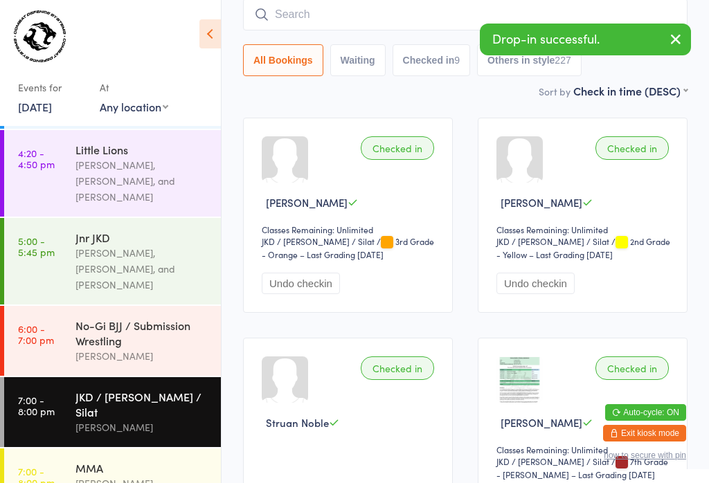
click at [370, 28] on input "search" at bounding box center [465, 15] width 444 height 32
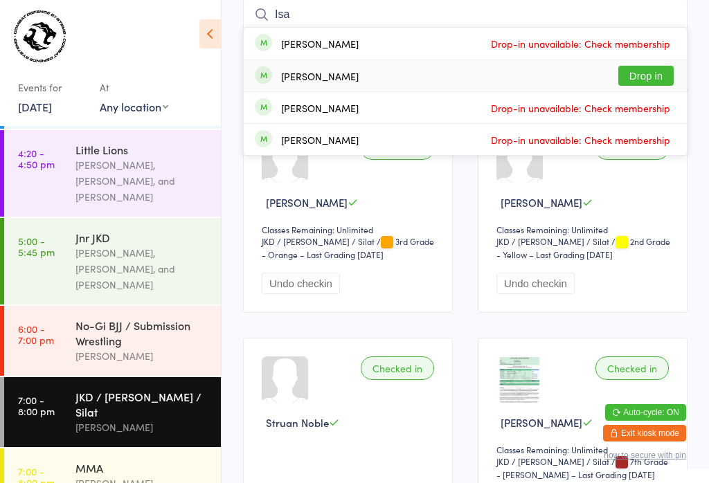
type input "Isa"
click at [642, 69] on button "Drop in" at bounding box center [645, 76] width 55 height 20
